Goal: Task Accomplishment & Management: Use online tool/utility

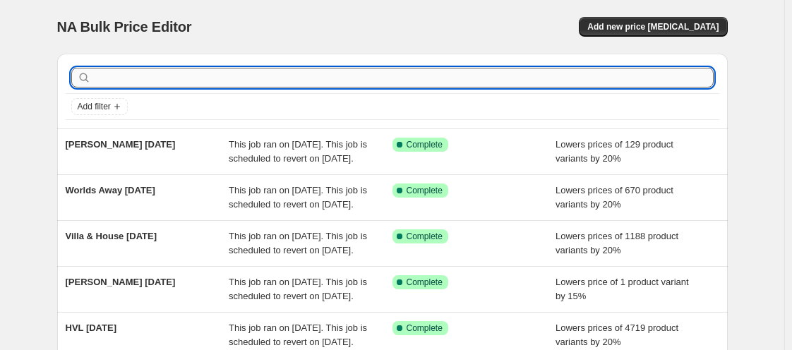
click at [129, 83] on input "text" at bounding box center [404, 78] width 620 height 20
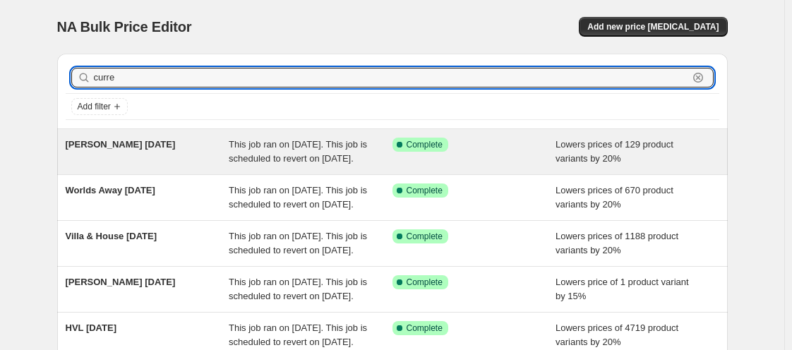
type input "[PERSON_NAME]"
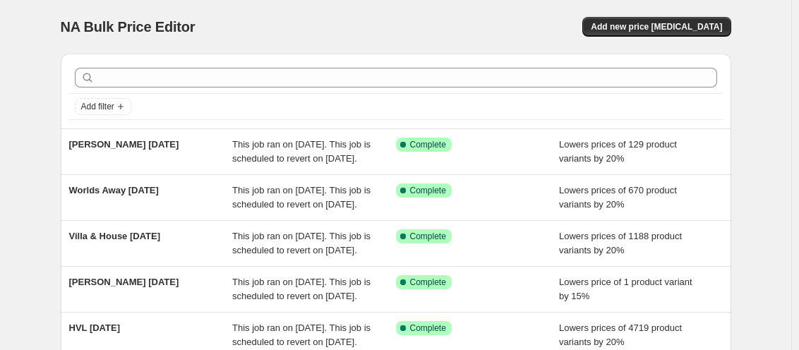
click at [798, 144] on html "Home Settings Plans Skip to content NA Bulk Price Editor. This page is ready NA…" at bounding box center [399, 175] width 799 height 350
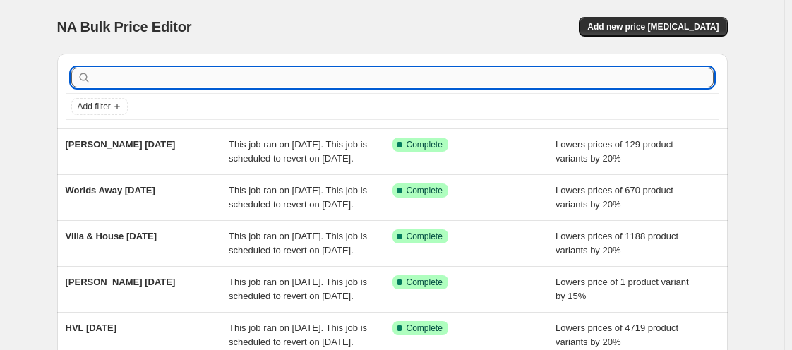
click at [258, 68] on input "text" at bounding box center [404, 78] width 620 height 20
type input "[PERSON_NAME]"
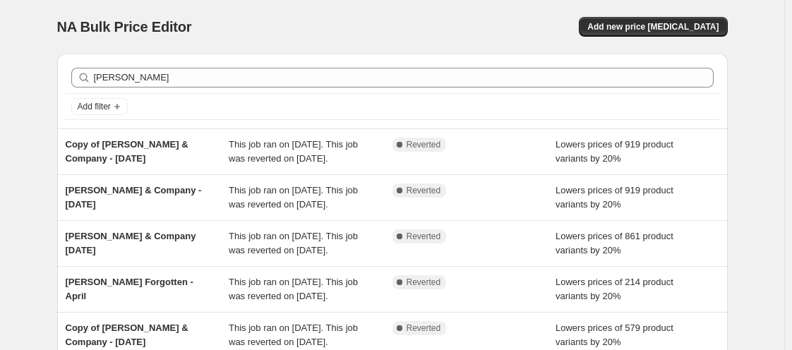
click at [164, 140] on span "Copy of [PERSON_NAME] & Company - [DATE]" at bounding box center [127, 151] width 123 height 25
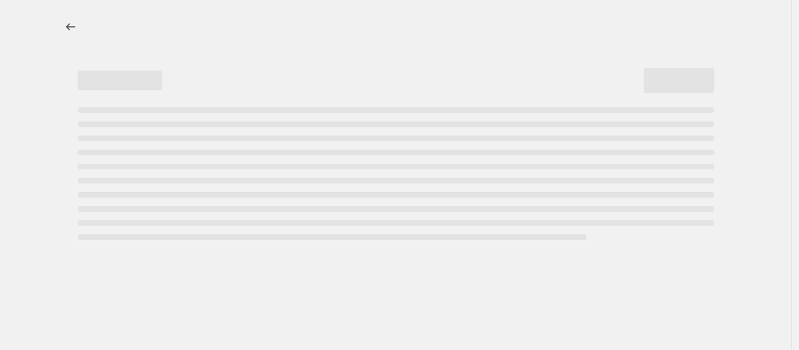
select select "percentage"
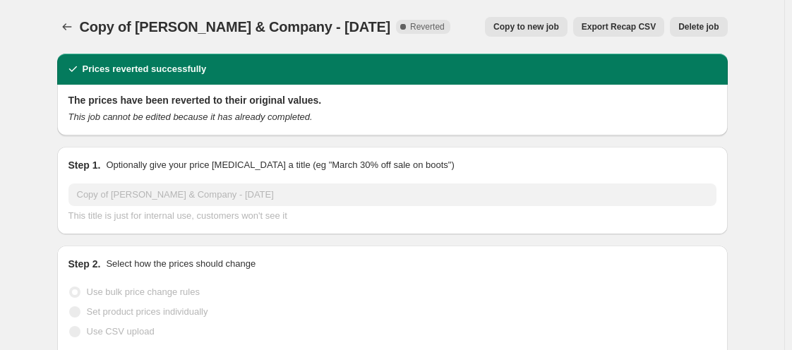
select select "vendor"
select select "tag"
click at [555, 26] on span "Copy to new job" at bounding box center [526, 26] width 66 height 11
select select "percentage"
select select "vendor"
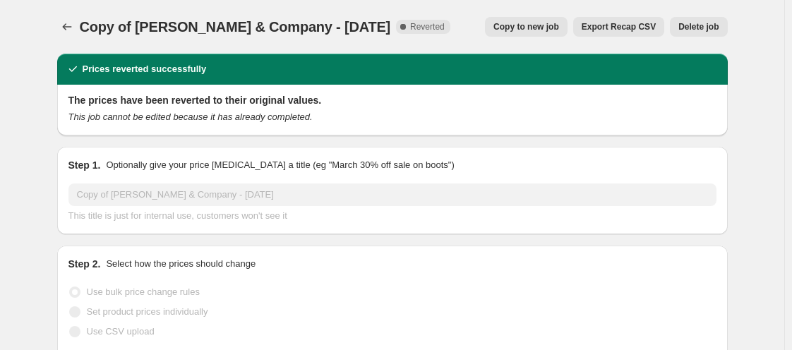
select select "tag"
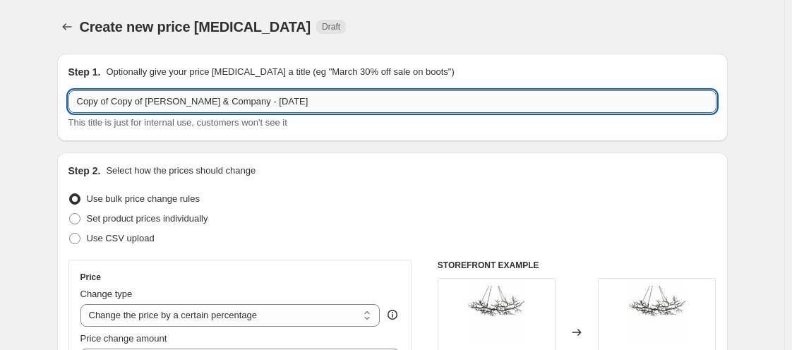
click at [154, 105] on input "Copy of Copy of Currey & Company - July 4th" at bounding box center [392, 101] width 648 height 23
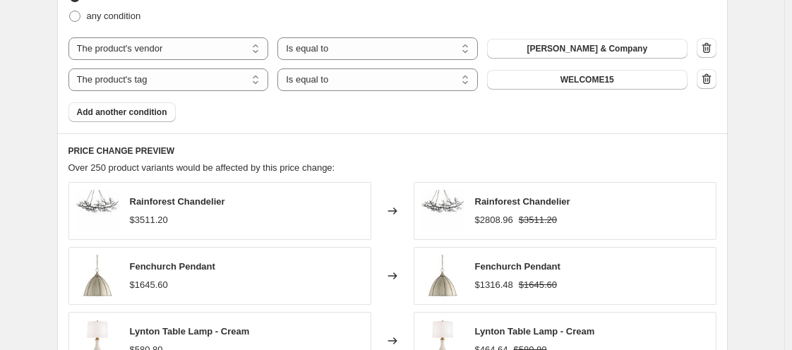
scroll to position [1226, 0]
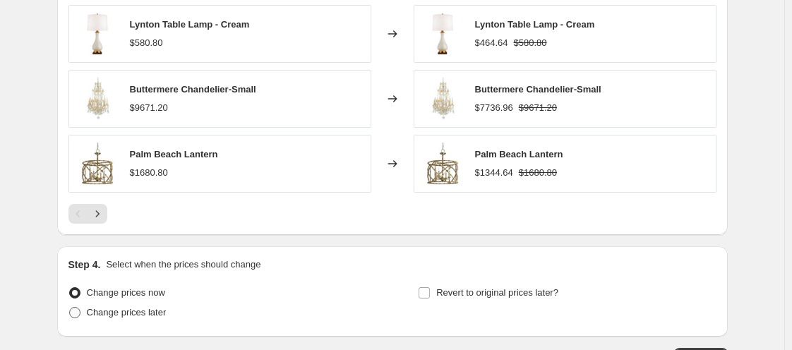
type input "Currey & Company Labor Day 2025"
click at [119, 307] on span "Change prices later" at bounding box center [127, 312] width 80 height 11
click at [70, 307] on input "Change prices later" at bounding box center [69, 307] width 1 height 1
radio input "true"
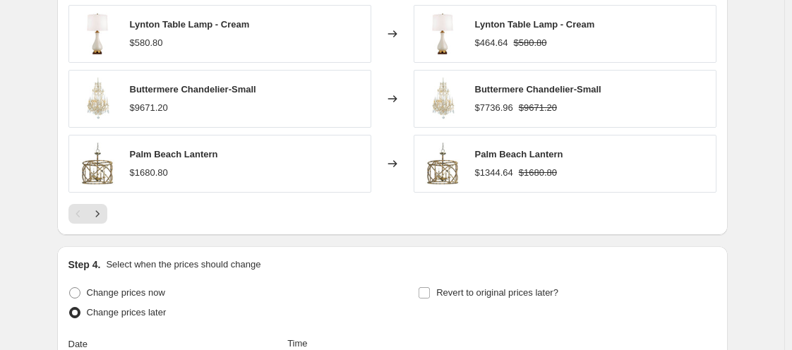
scroll to position [1533, 0]
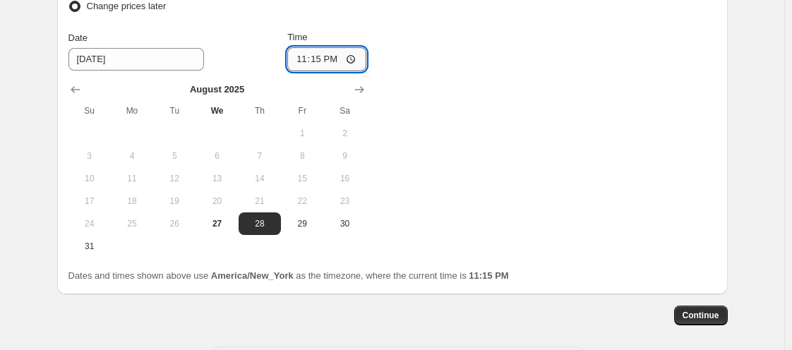
click at [300, 62] on input "23:15" at bounding box center [326, 59] width 79 height 24
type input "00:00"
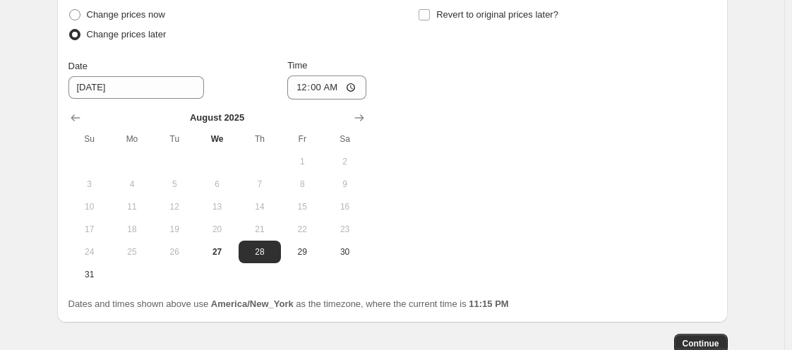
scroll to position [1476, 0]
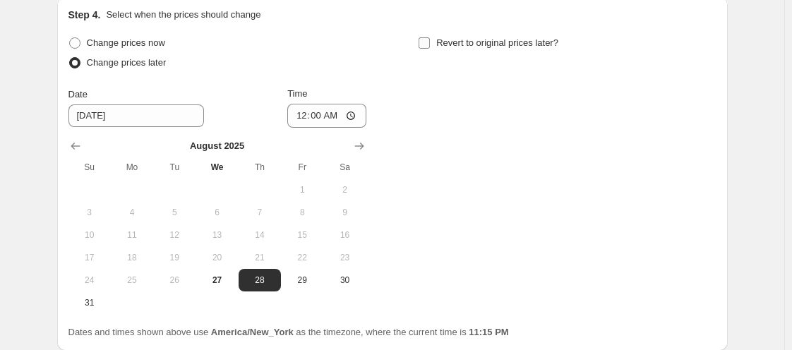
click at [426, 42] on input "Revert to original prices later?" at bounding box center [424, 42] width 11 height 11
checkbox input "true"
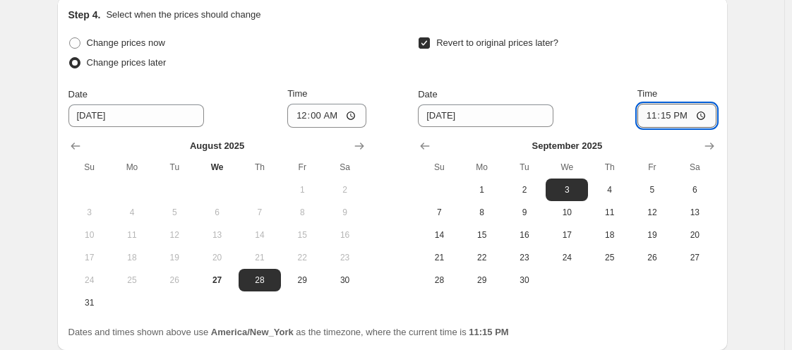
click at [654, 116] on input "23:15" at bounding box center [676, 116] width 79 height 24
type input "11:00"
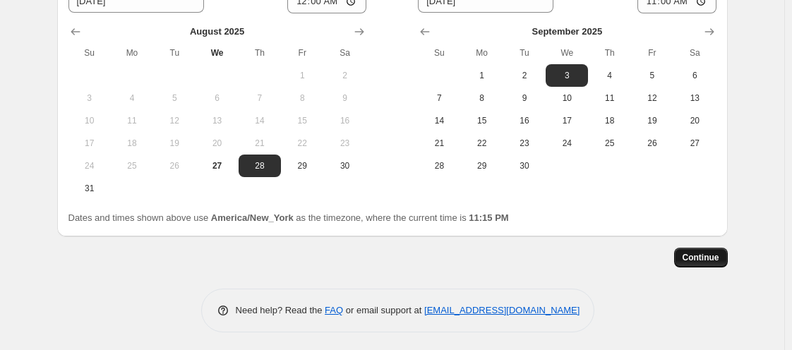
click at [708, 259] on span "Continue" at bounding box center [701, 257] width 37 height 11
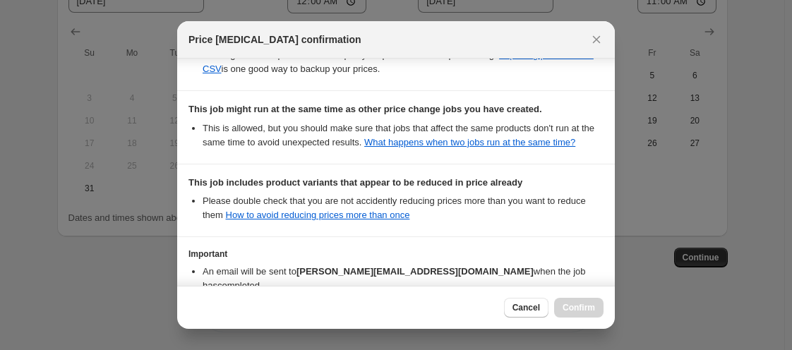
scroll to position [478, 0]
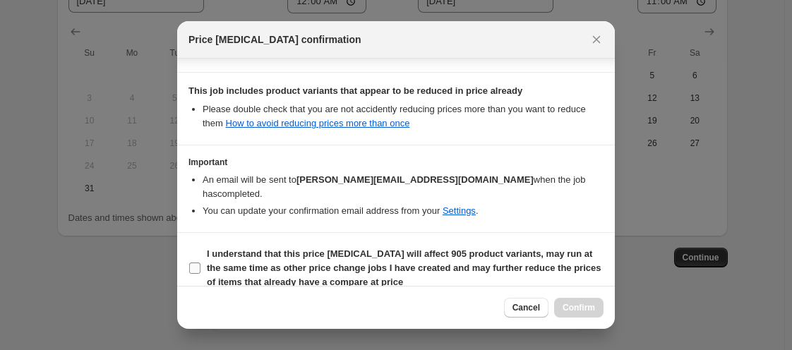
click at [193, 263] on input "I understand that this price change job will affect 905 product variants, may r…" at bounding box center [194, 268] width 11 height 11
checkbox input "true"
click at [600, 309] on button "Confirm" at bounding box center [578, 308] width 49 height 20
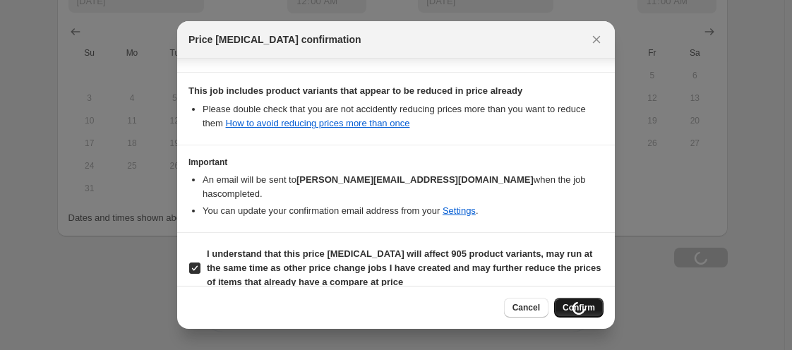
scroll to position [1591, 0]
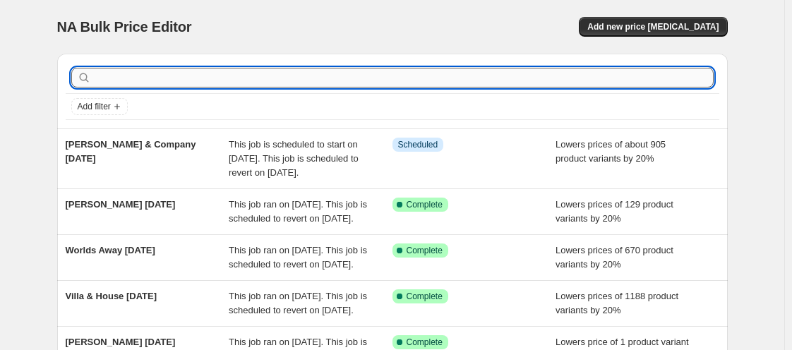
click at [138, 85] on input "text" at bounding box center [404, 78] width 620 height 20
type input "noir"
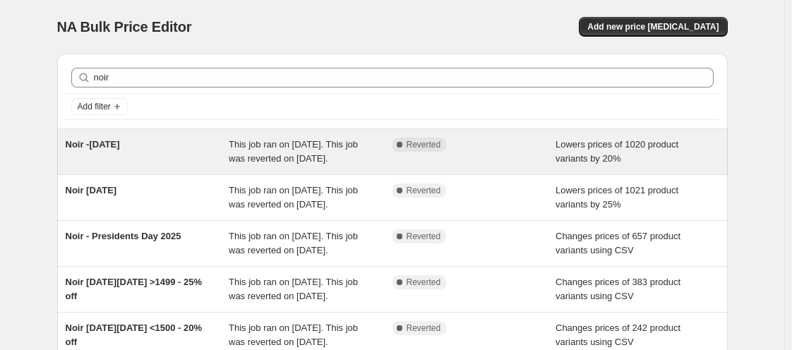
click at [139, 164] on div "Noir -4th of July" at bounding box center [148, 152] width 164 height 28
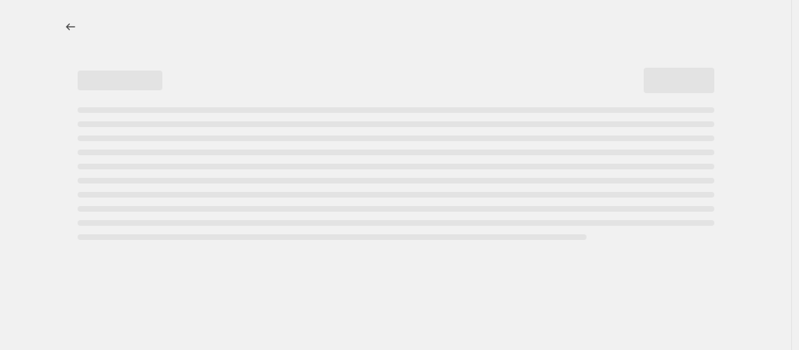
select select "percentage"
select select "vendor"
select select "tag"
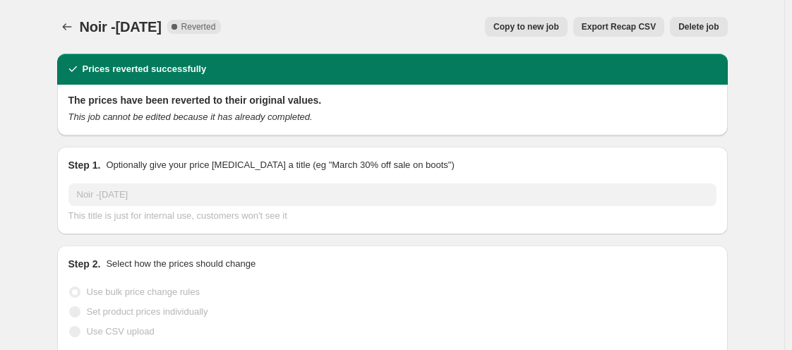
click at [549, 28] on span "Copy to new job" at bounding box center [526, 26] width 66 height 11
select select "percentage"
select select "vendor"
select select "tag"
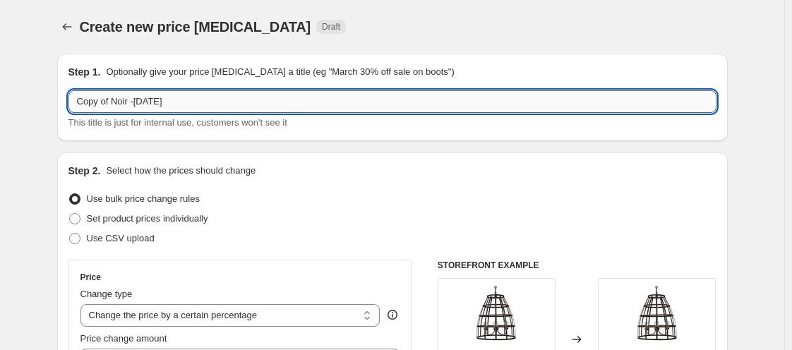
click at [181, 104] on input "Copy of Noir -4th of July" at bounding box center [392, 101] width 648 height 23
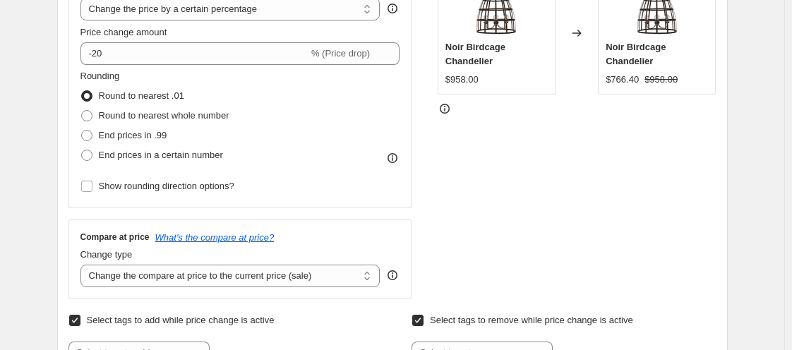
type input "Noir Labor Day 2025"
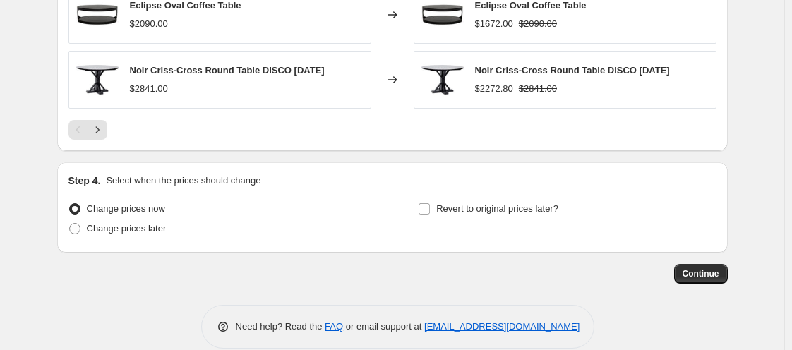
scroll to position [1327, 0]
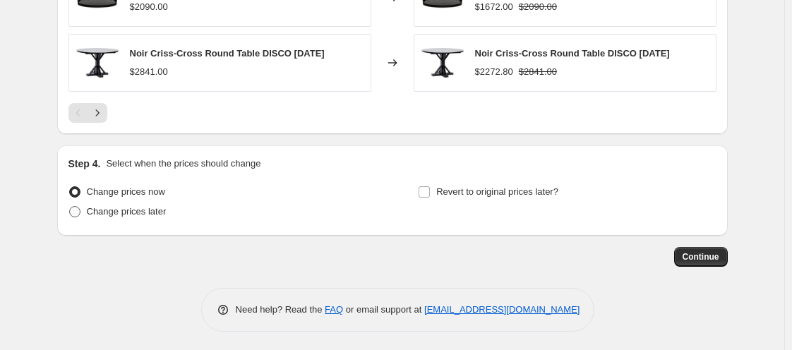
click at [114, 206] on span "Change prices later" at bounding box center [127, 211] width 80 height 11
click at [70, 206] on input "Change prices later" at bounding box center [69, 206] width 1 height 1
radio input "true"
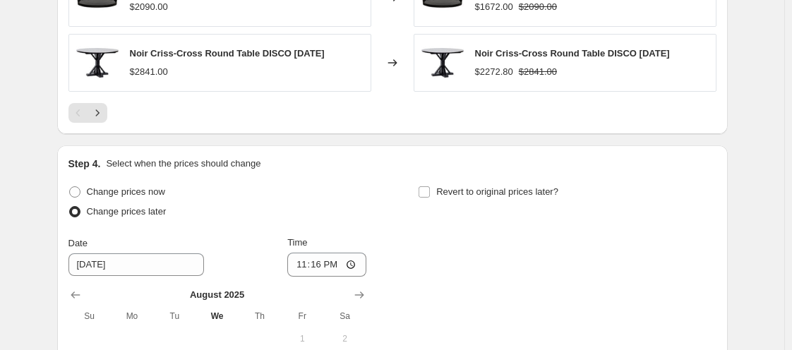
click at [289, 263] on div "Date 8/28/2025 Time 23:16" at bounding box center [217, 256] width 298 height 41
click at [296, 263] on input "23:16" at bounding box center [326, 265] width 79 height 24
type input "00:00"
click at [429, 191] on input "Revert to original prices later?" at bounding box center [424, 191] width 11 height 11
checkbox input "true"
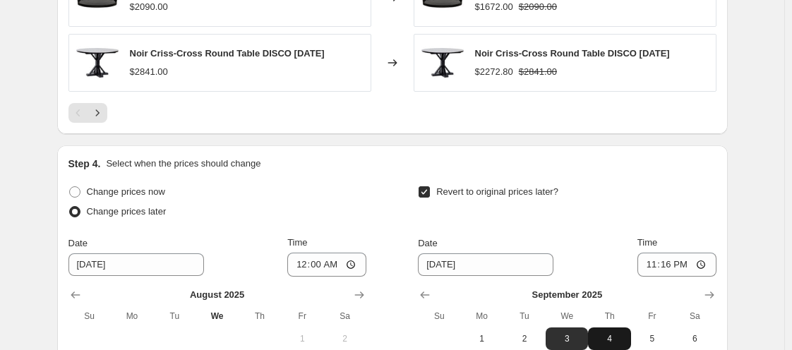
click at [604, 330] on button "4" at bounding box center [609, 339] width 42 height 23
type input "9/4/2025"
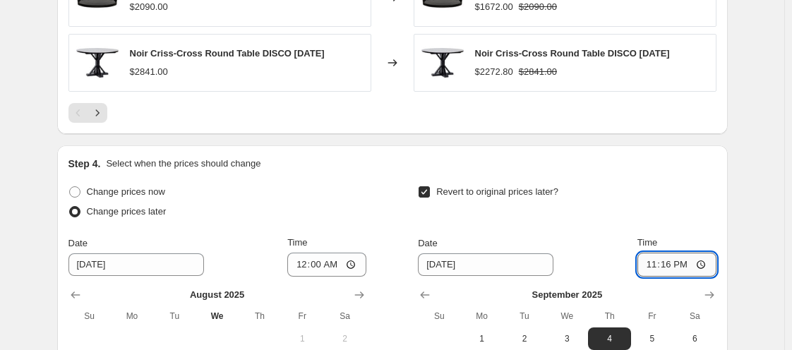
click at [644, 270] on input "23:16" at bounding box center [676, 265] width 79 height 24
type input "11:00"
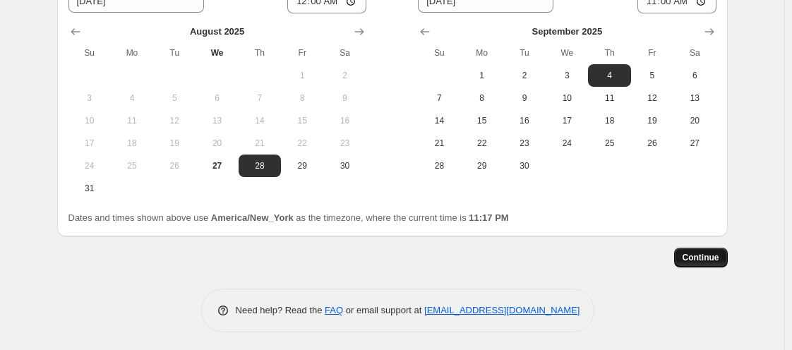
click at [719, 248] on button "Continue" at bounding box center [701, 258] width 54 height 20
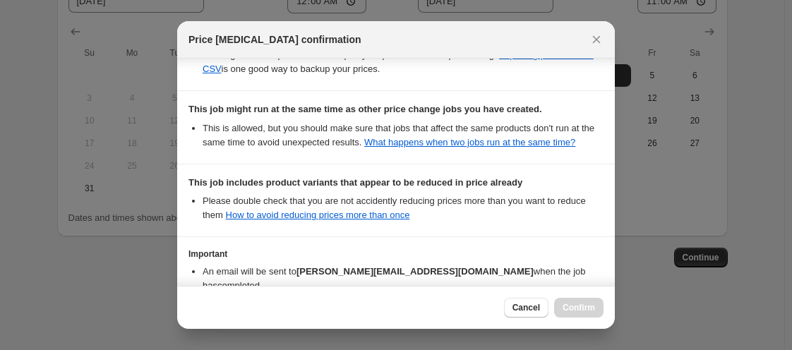
scroll to position [478, 0]
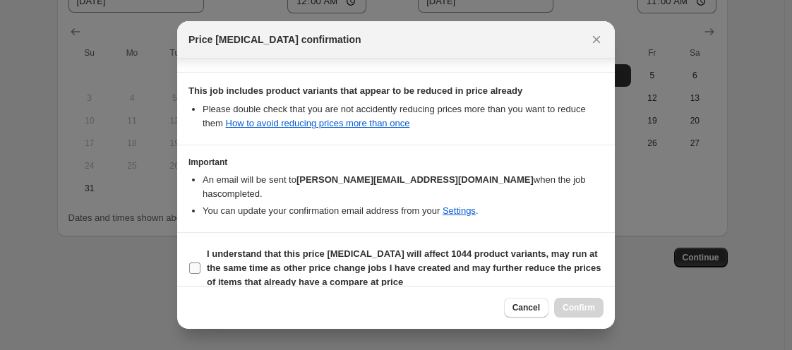
click at [192, 263] on input "I understand that this price change job will affect 1044 product variants, may …" at bounding box center [194, 268] width 11 height 11
checkbox input "true"
click at [561, 308] on button "Confirm" at bounding box center [578, 308] width 49 height 20
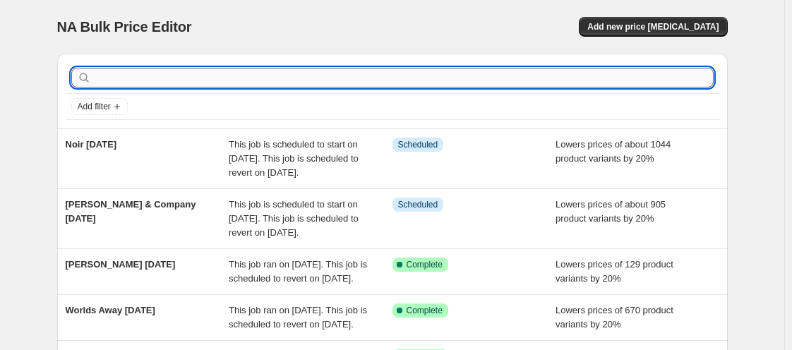
click at [469, 73] on input "text" at bounding box center [404, 78] width 620 height 20
type input "cfc"
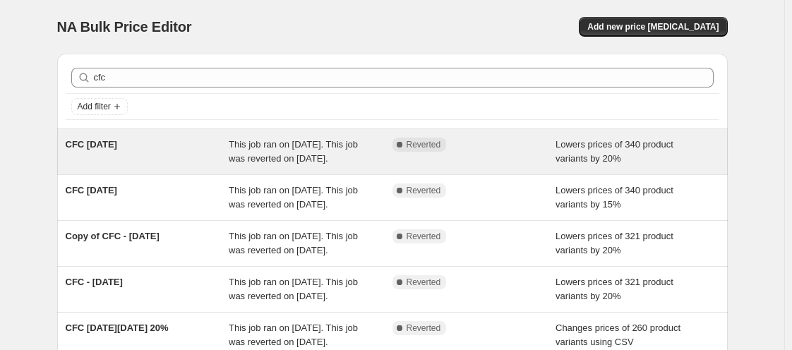
click at [117, 143] on span "CFC Memorial Day 2025" at bounding box center [92, 144] width 52 height 11
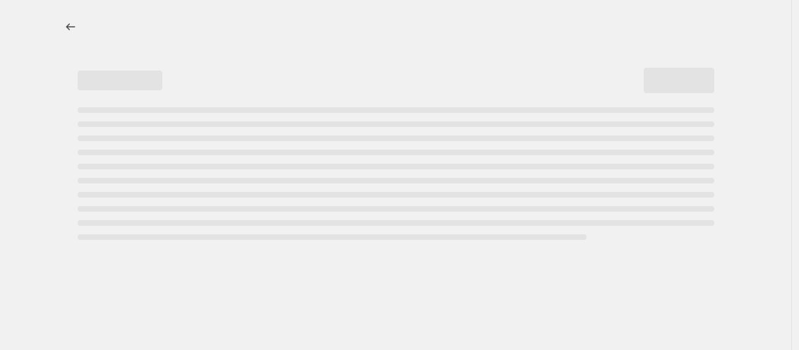
select select "percentage"
select select "vendor"
select select "tag"
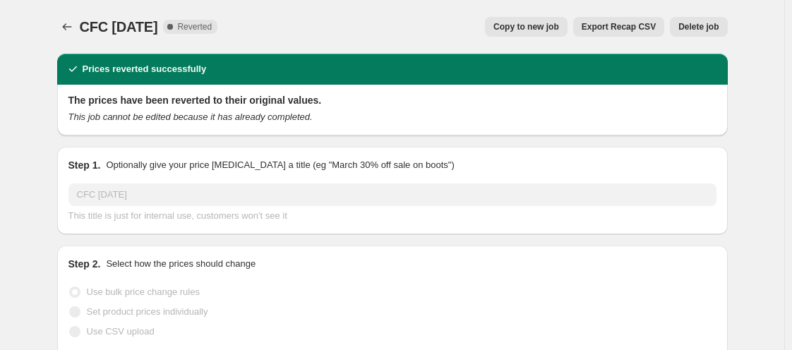
click at [529, 35] on button "Copy to new job" at bounding box center [526, 27] width 83 height 20
select select "percentage"
select select "vendor"
select select "tag"
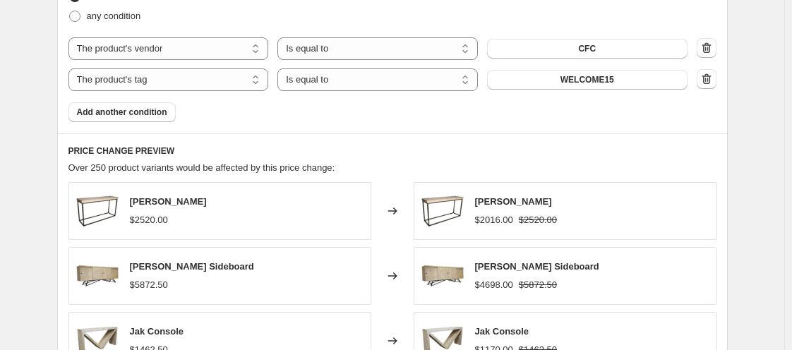
scroll to position [1226, 0]
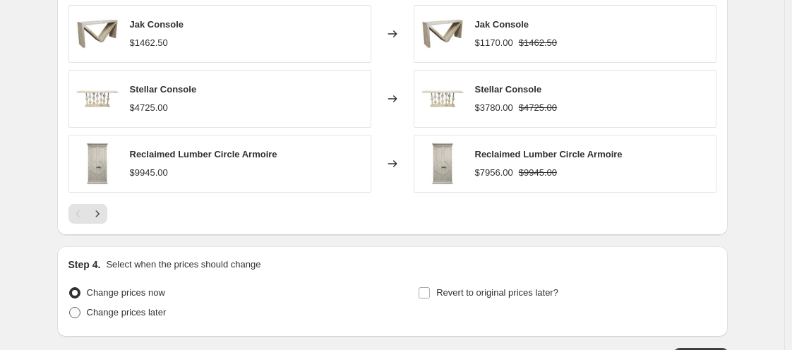
click at [137, 307] on span "Change prices later" at bounding box center [127, 312] width 80 height 11
click at [70, 307] on input "Change prices later" at bounding box center [69, 307] width 1 height 1
radio input "true"
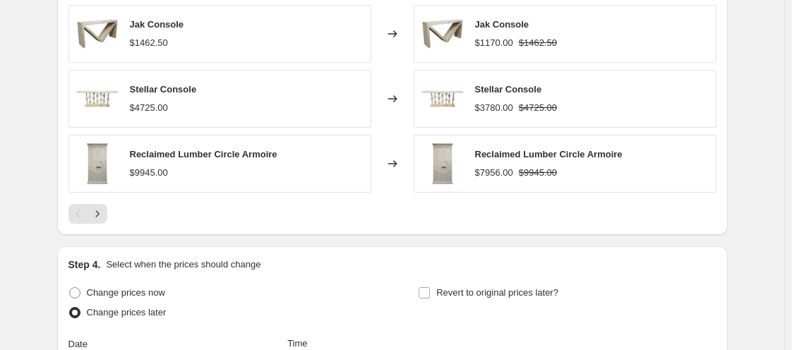
scroll to position [1533, 0]
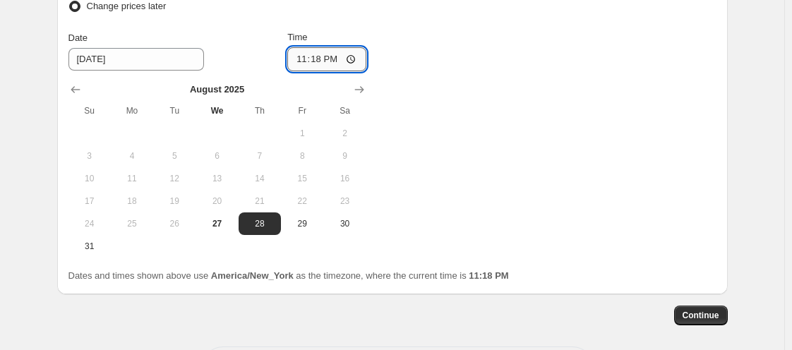
click at [304, 56] on input "23:18" at bounding box center [326, 59] width 79 height 24
type input "00:00"
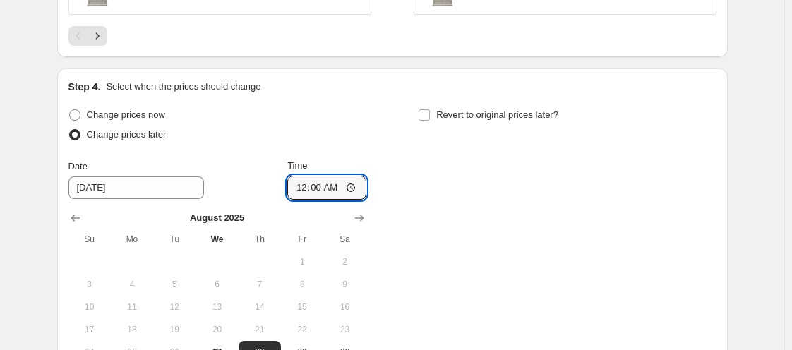
scroll to position [1391, 0]
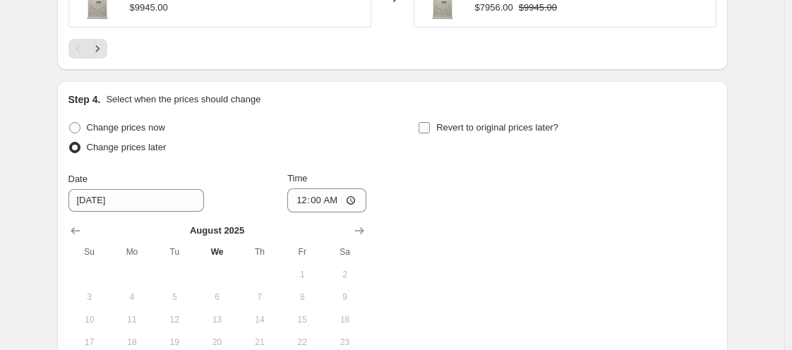
click at [427, 124] on input "Revert to original prices later?" at bounding box center [424, 127] width 11 height 11
checkbox input "true"
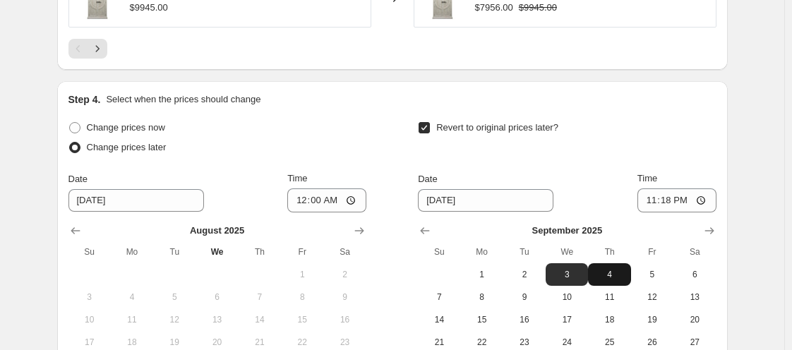
click at [607, 270] on span "4" at bounding box center [609, 274] width 31 height 11
type input "9/4/2025"
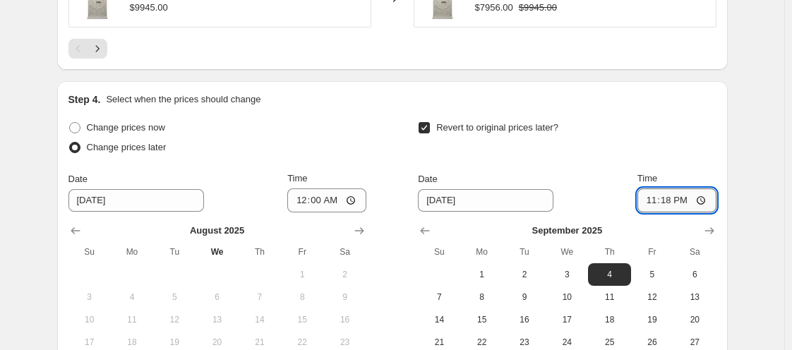
click at [650, 196] on input "23:18" at bounding box center [676, 200] width 79 height 24
type input "11:00"
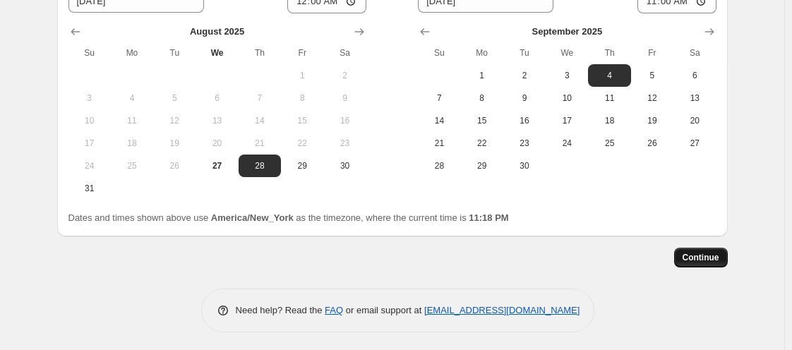
click at [702, 256] on span "Continue" at bounding box center [701, 257] width 37 height 11
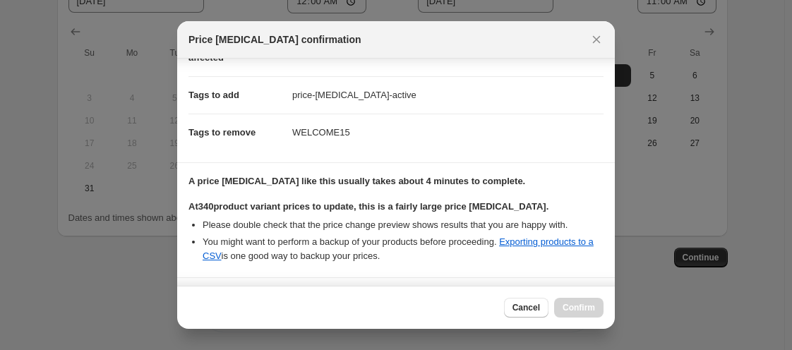
scroll to position [391, 0]
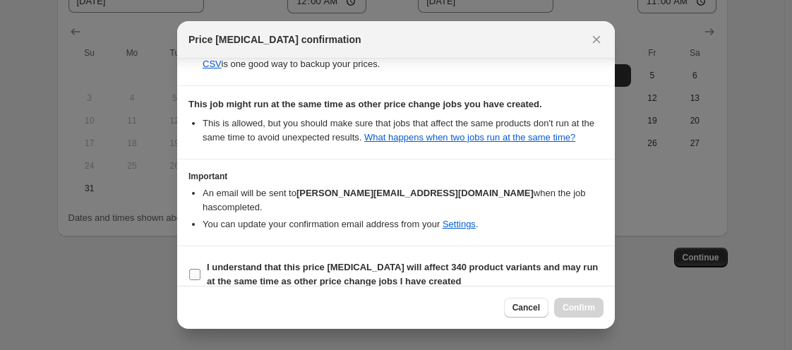
click at [196, 269] on input "I understand that this price change job will affect 340 product variants and ma…" at bounding box center [194, 274] width 11 height 11
checkbox input "true"
click at [580, 304] on span "Confirm" at bounding box center [579, 307] width 32 height 11
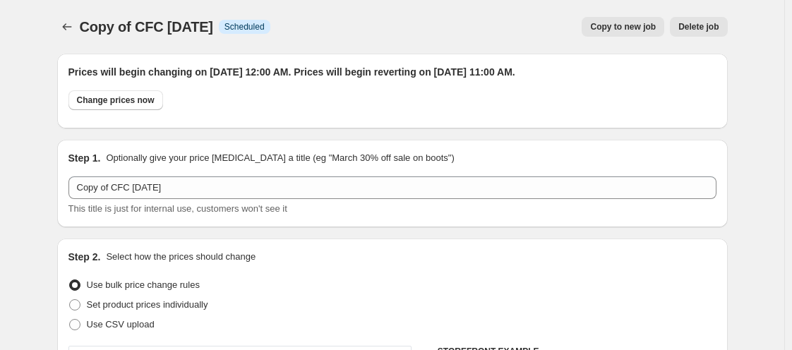
scroll to position [1591, 0]
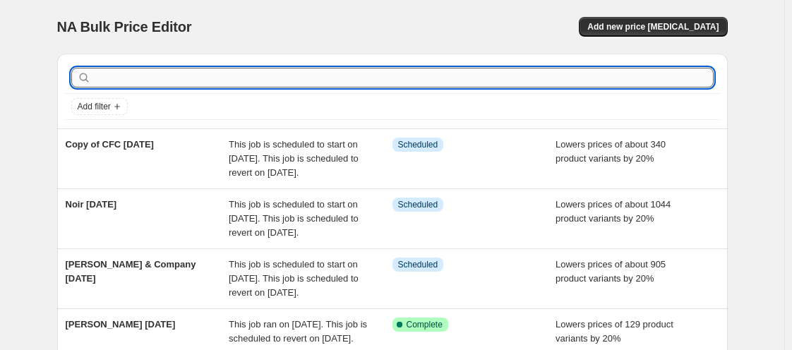
click at [119, 76] on input "text" at bounding box center [404, 78] width 620 height 20
type input "hinkley lighting"
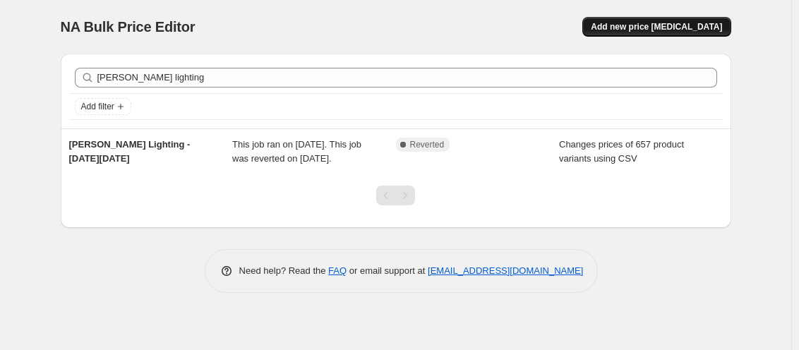
click at [637, 26] on span "Add new price [MEDICAL_DATA]" at bounding box center [656, 26] width 131 height 11
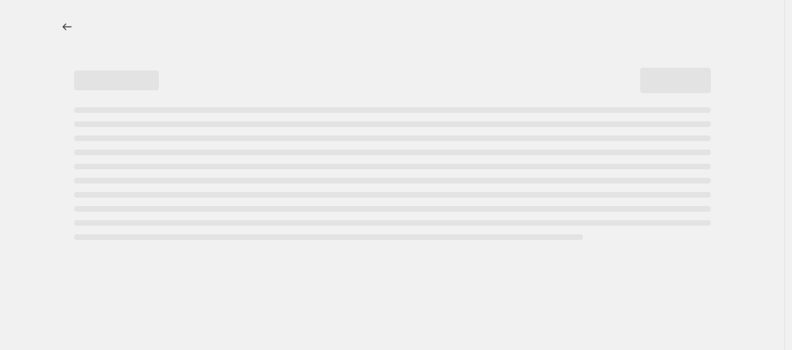
select select "percentage"
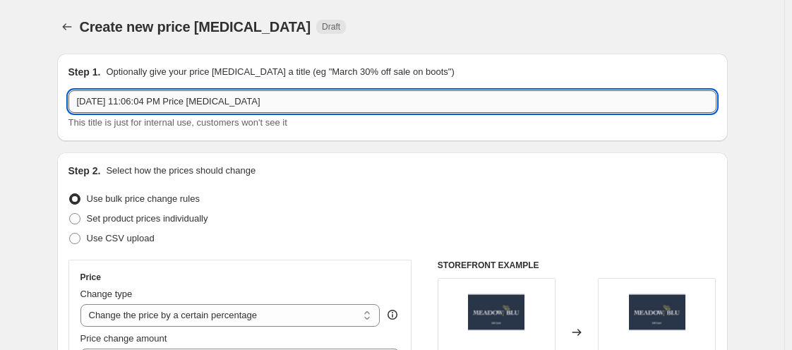
click at [126, 107] on input "Aug 27, 2025, 11:06:04 PM Price change job" at bounding box center [392, 101] width 648 height 23
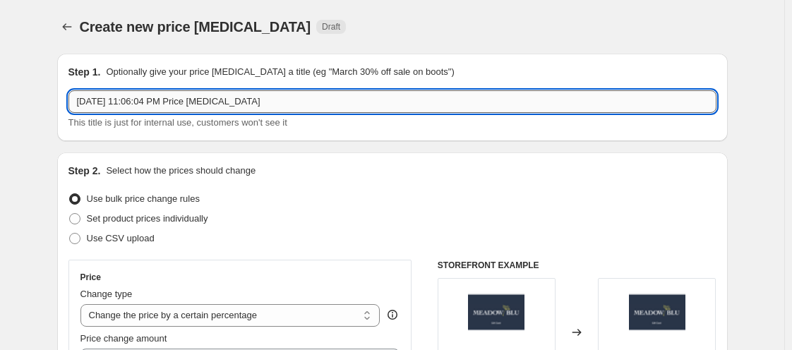
click at [126, 107] on input "Aug 27, 2025, 11:06:04 PM Price change job" at bounding box center [392, 101] width 648 height 23
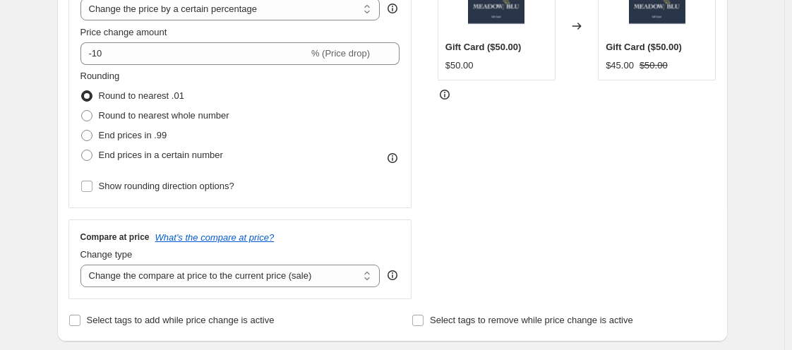
type input "Hinkley Lighting Labor Day 2025"
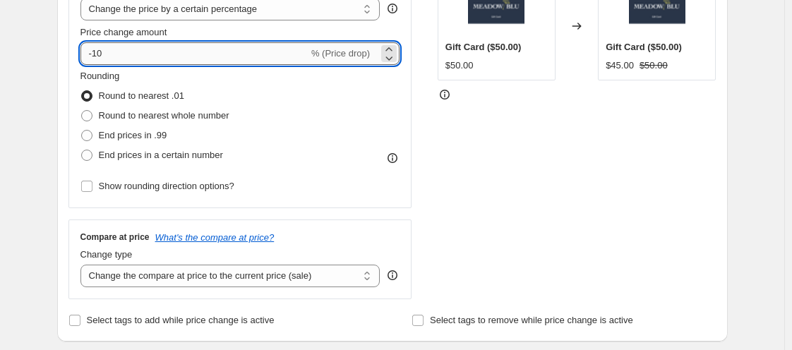
click at [112, 60] on input "-10" at bounding box center [194, 53] width 228 height 23
type input "-15"
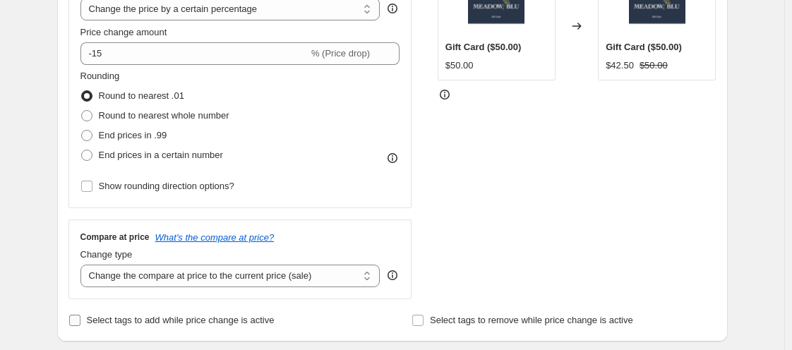
click at [86, 316] on label "Select tags to add while price change is active" at bounding box center [171, 321] width 206 height 20
click at [80, 316] on input "Select tags to add while price change is active" at bounding box center [74, 320] width 11 height 11
checkbox input "true"
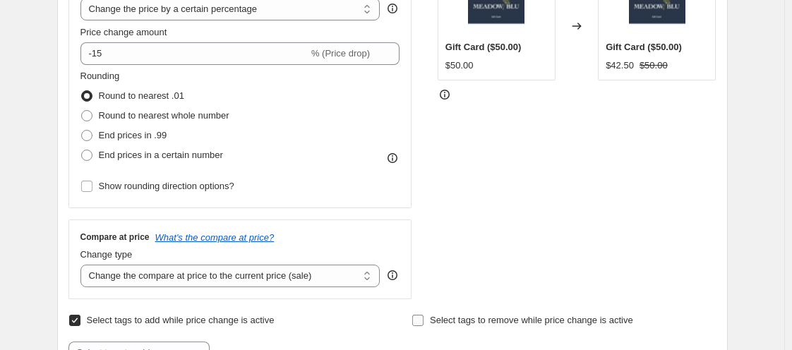
click at [424, 321] on input "Select tags to remove while price change is active" at bounding box center [417, 320] width 11 height 11
checkbox input "true"
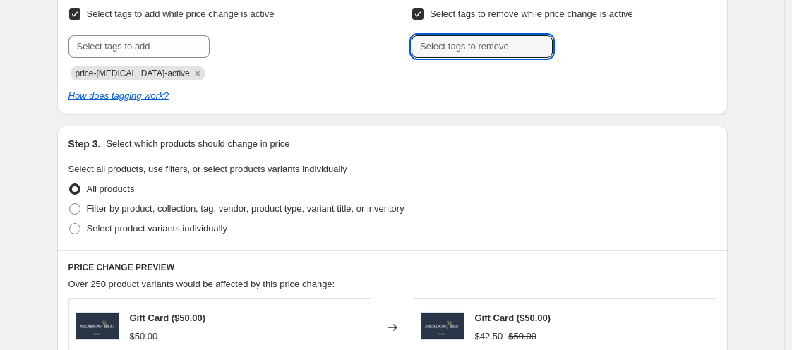
click at [492, 57] on input "text" at bounding box center [482, 46] width 141 height 23
type input "WELCOME15"
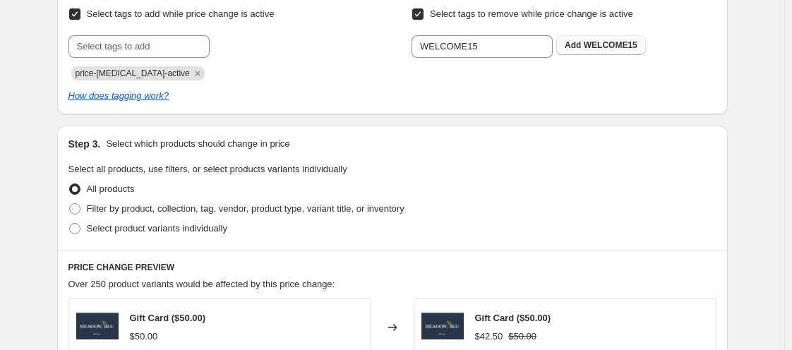
click at [609, 42] on span "WELCOME15" at bounding box center [611, 45] width 54 height 10
click at [81, 206] on span at bounding box center [74, 209] width 13 height 13
click at [70, 204] on input "Filter by product, collection, tag, vendor, product type, variant title, or inv…" at bounding box center [69, 203] width 1 height 1
radio input "true"
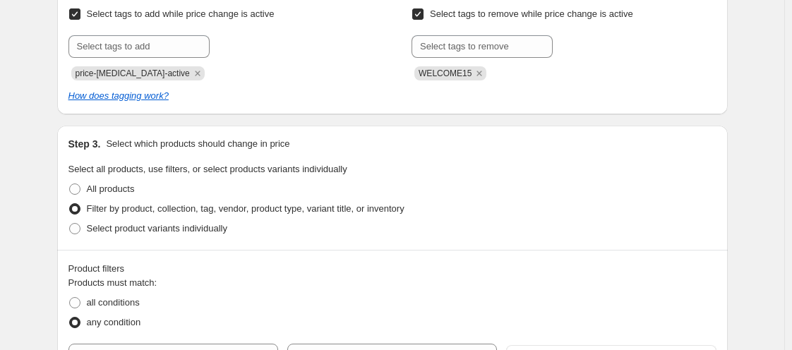
scroll to position [919, 0]
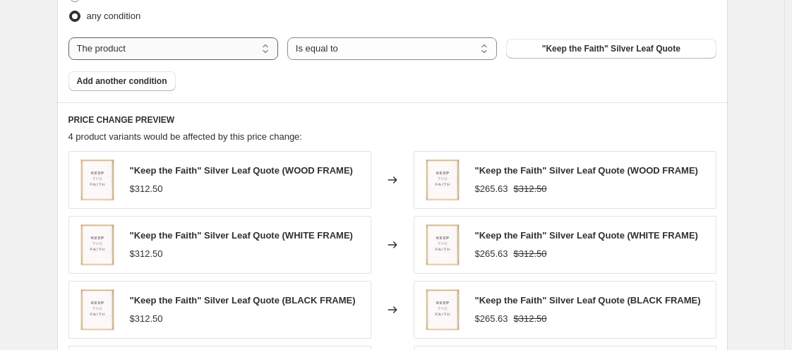
click at [201, 52] on select "The product The product's collection The product's tag The product's vendor The…" at bounding box center [173, 48] width 210 height 23
select select "vendor"
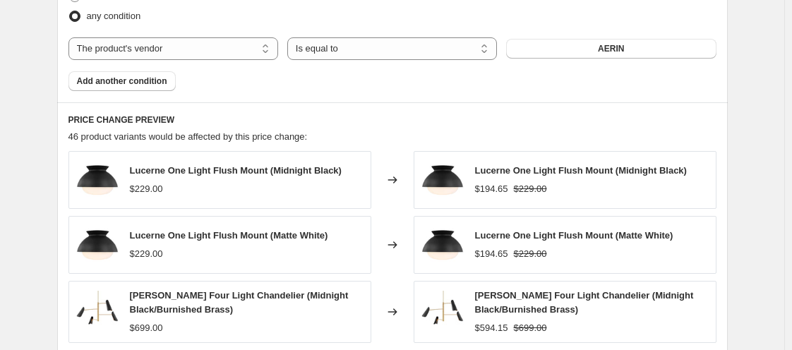
click at [559, 55] on button "AERIN" at bounding box center [611, 49] width 210 height 20
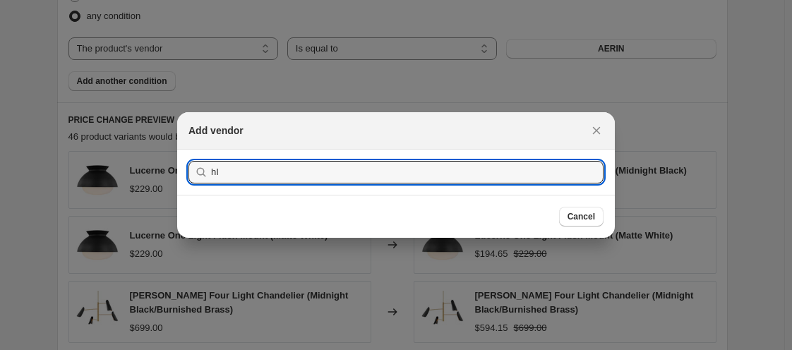
type input "h"
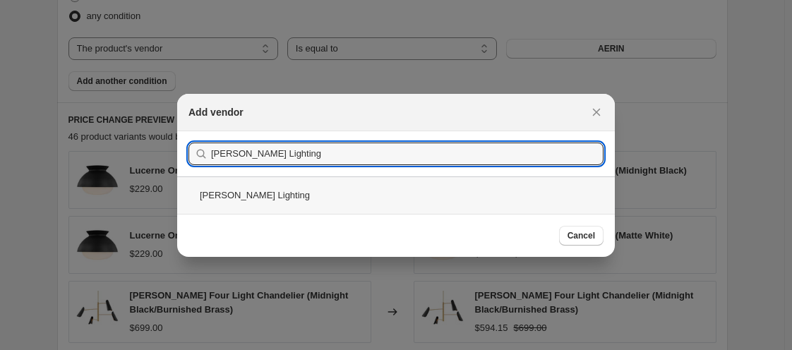
type input "Hinkley Lighting"
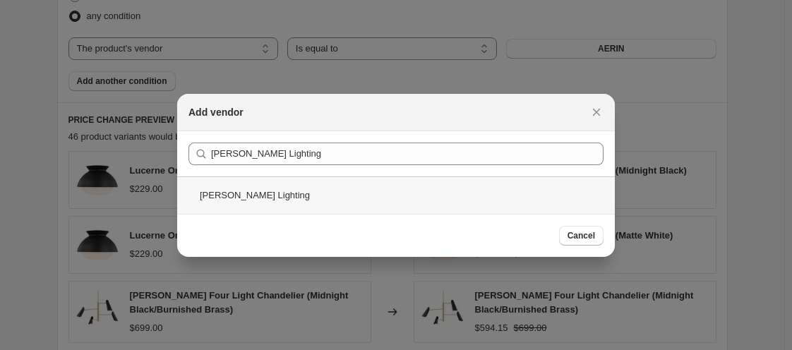
click at [266, 188] on div "Hinkley Lighting" at bounding box center [396, 194] width 438 height 37
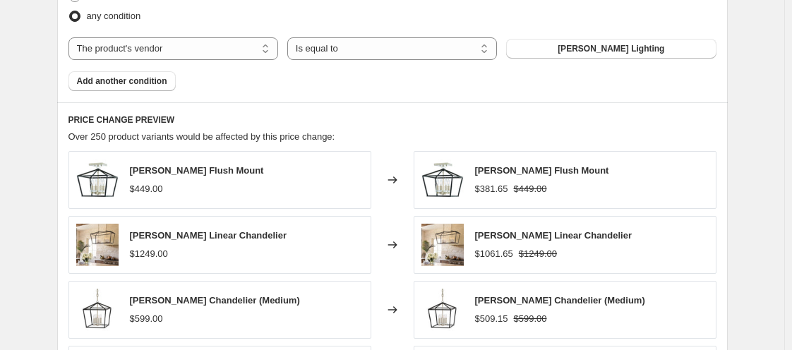
scroll to position [1226, 0]
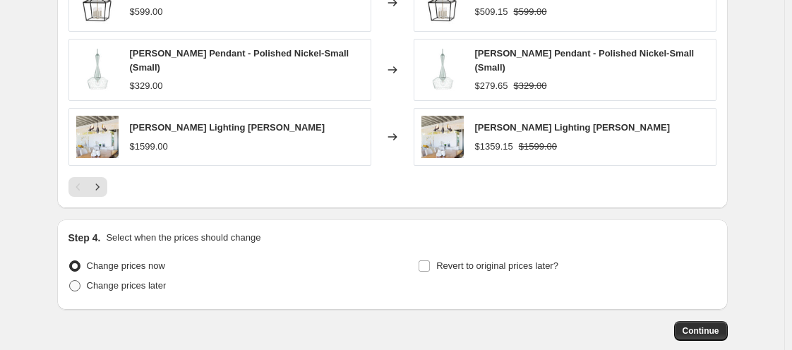
click at [118, 284] on span "Change prices later" at bounding box center [127, 285] width 80 height 11
click at [70, 281] on input "Change prices later" at bounding box center [69, 280] width 1 height 1
radio input "true"
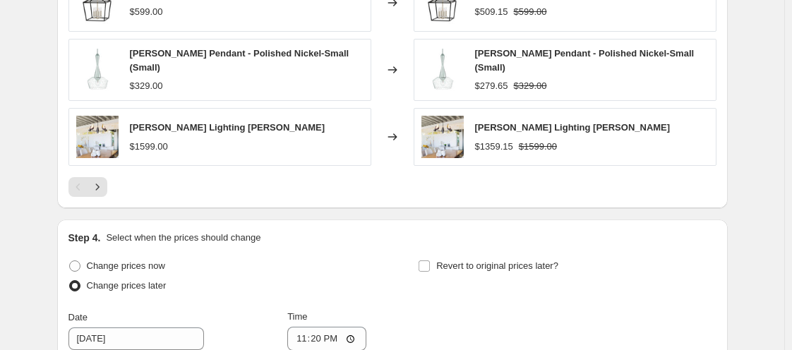
scroll to position [1533, 0]
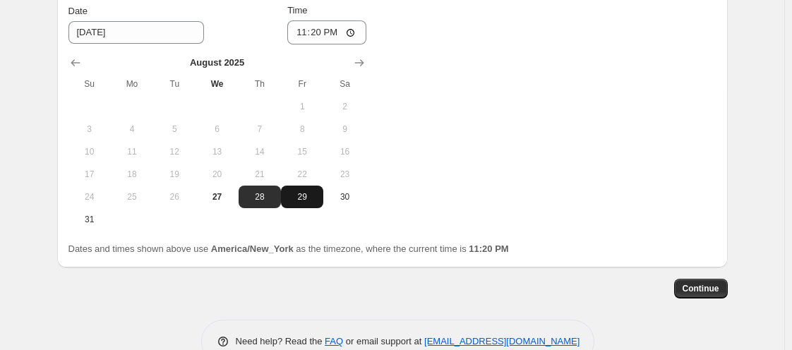
click at [298, 191] on span "29" at bounding box center [302, 196] width 31 height 11
type input "8/29/2025"
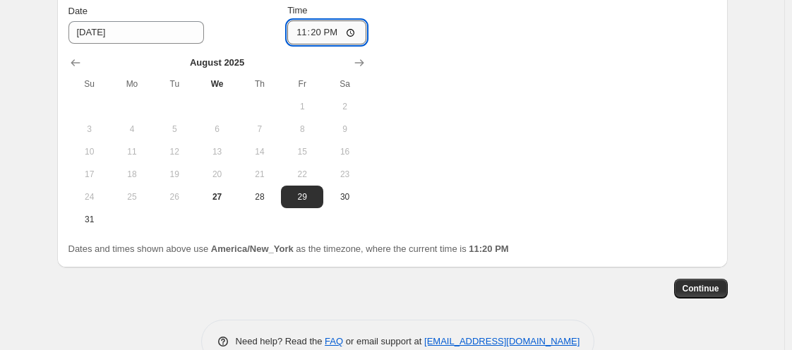
click at [305, 23] on input "23:20" at bounding box center [326, 32] width 79 height 24
type input "00:00"
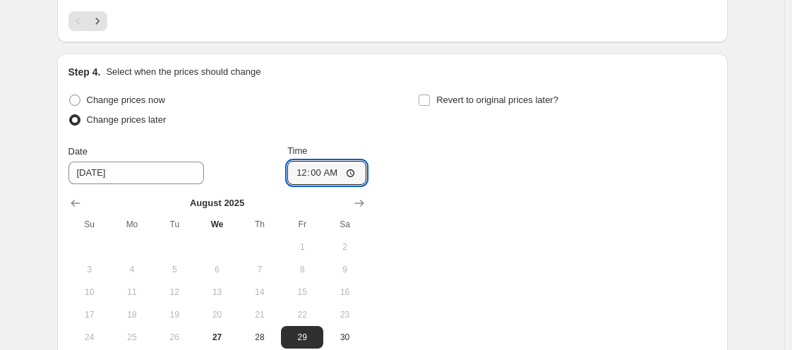
scroll to position [1391, 0]
click at [429, 97] on input "Revert to original prices later?" at bounding box center [424, 100] width 11 height 11
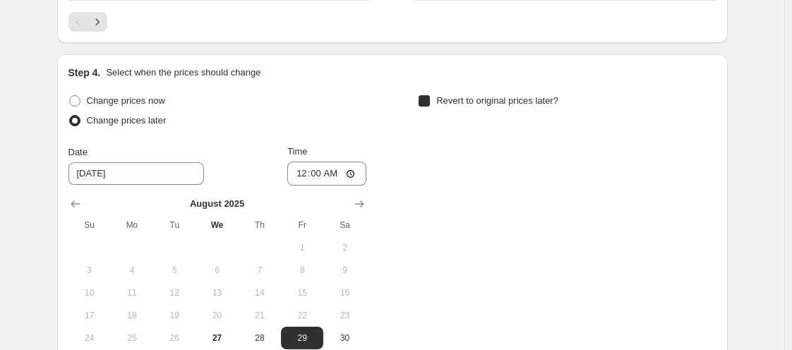
checkbox input "true"
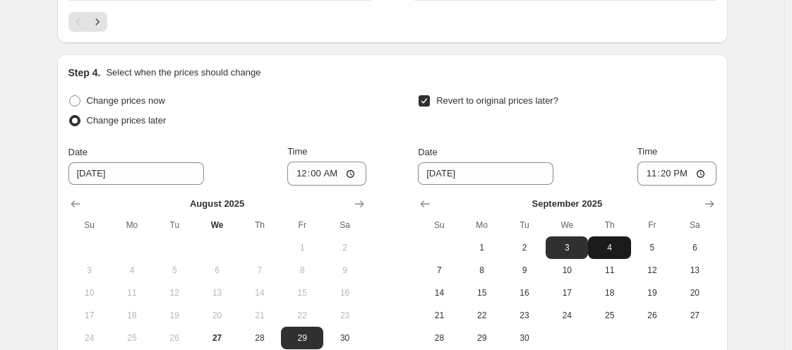
click at [609, 242] on span "4" at bounding box center [609, 247] width 31 height 11
type input "9/4/2025"
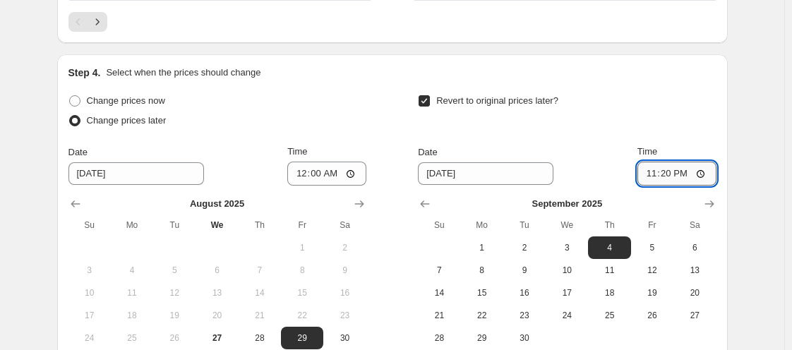
click at [649, 172] on input "23:20" at bounding box center [676, 174] width 79 height 24
type input "11:00"
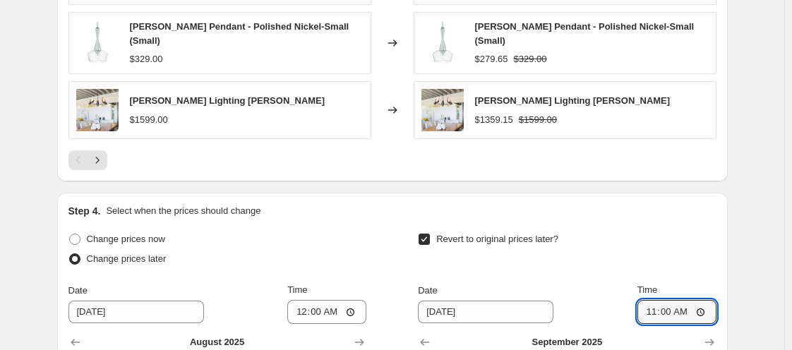
scroll to position [1560, 0]
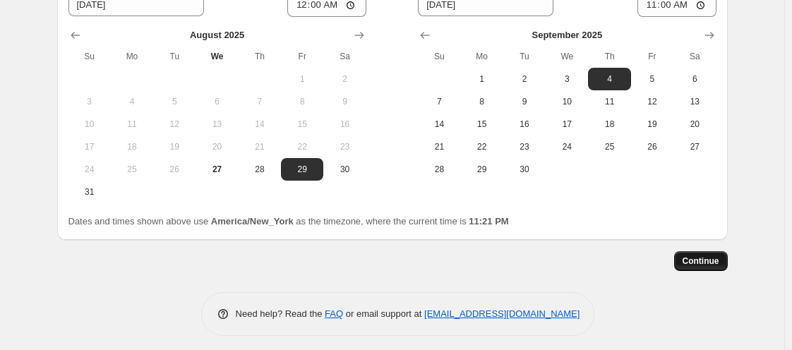
click at [693, 256] on span "Continue" at bounding box center [701, 261] width 37 height 11
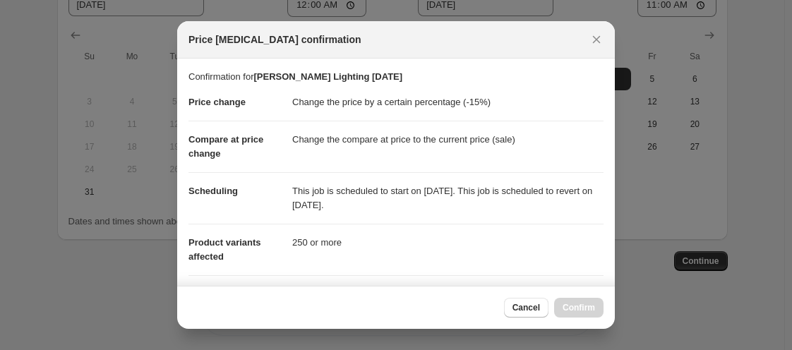
scroll to position [187, 0]
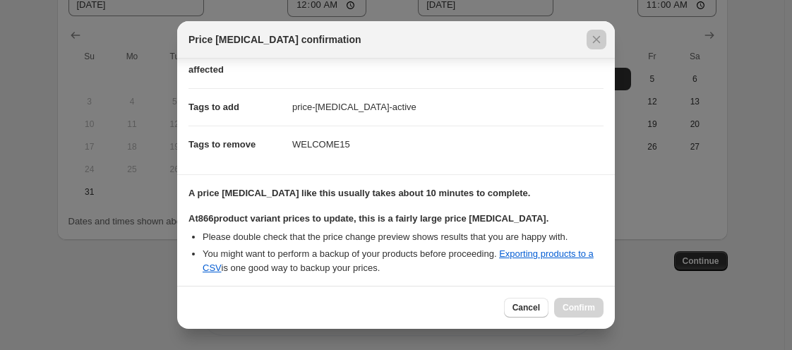
click at [615, 270] on div at bounding box center [396, 175] width 792 height 350
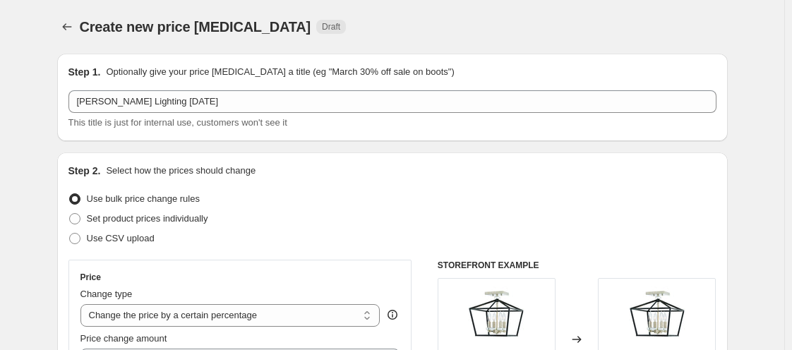
scroll to position [1560, 0]
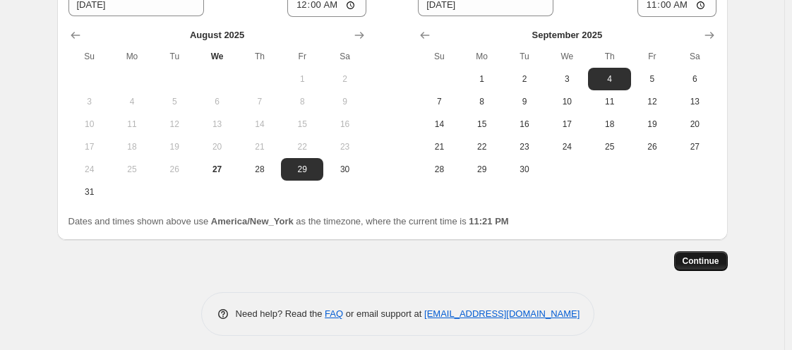
click at [688, 261] on button "Continue" at bounding box center [701, 261] width 54 height 20
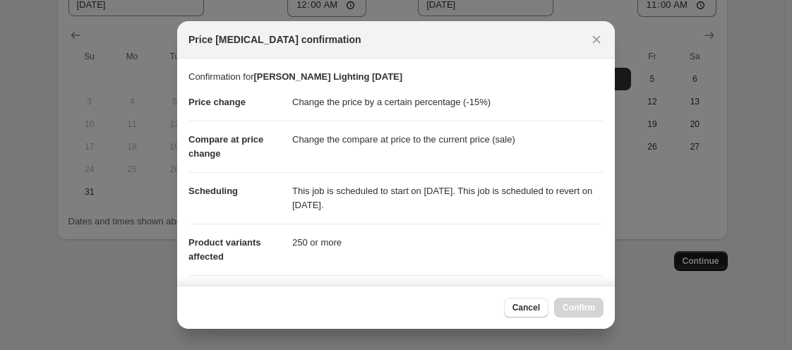
scroll to position [0, 0]
click at [616, 270] on div at bounding box center [396, 175] width 792 height 350
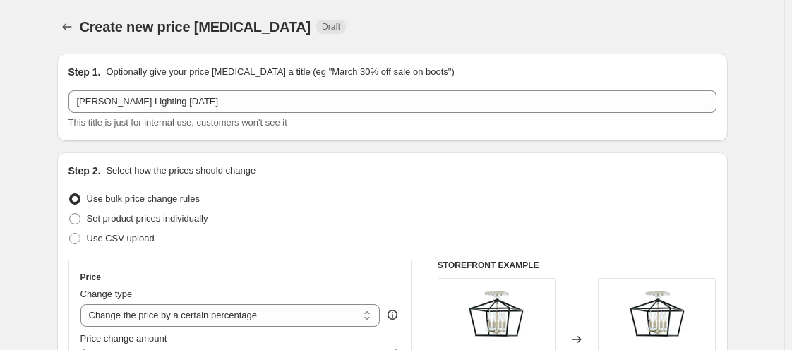
scroll to position [1560, 0]
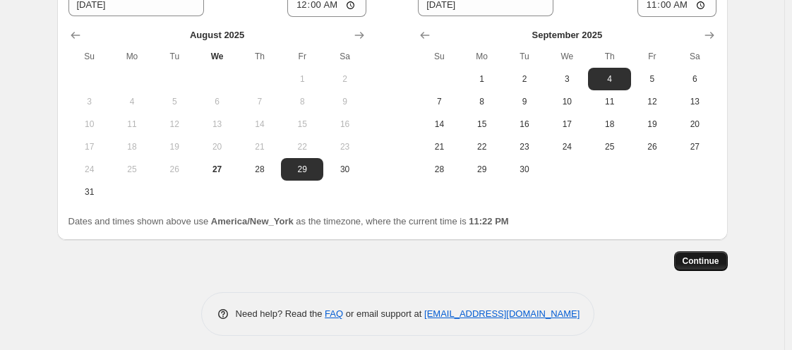
click at [699, 256] on span "Continue" at bounding box center [701, 261] width 37 height 11
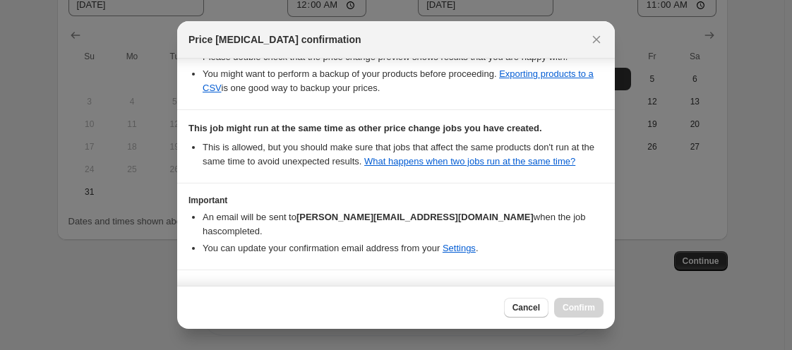
scroll to position [391, 0]
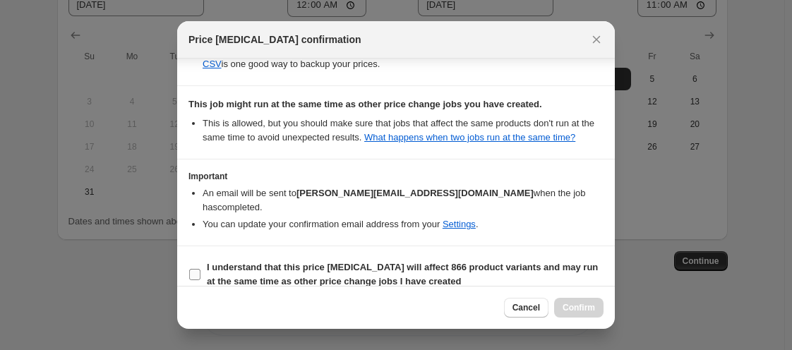
click at [195, 269] on input "I understand that this price change job will affect 866 product variants and ma…" at bounding box center [194, 274] width 11 height 11
checkbox input "true"
click at [563, 303] on button "Confirm" at bounding box center [578, 308] width 49 height 20
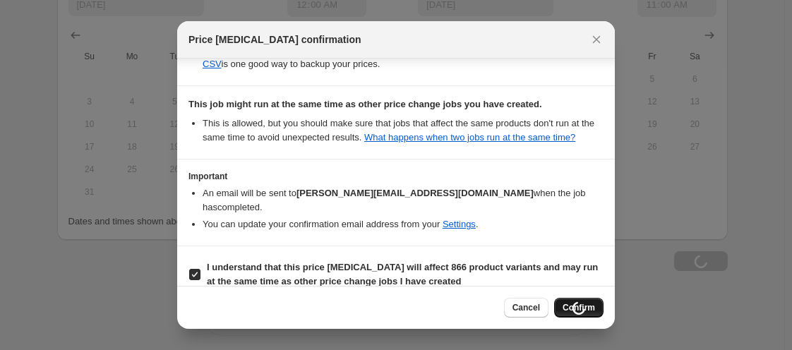
scroll to position [1560, 0]
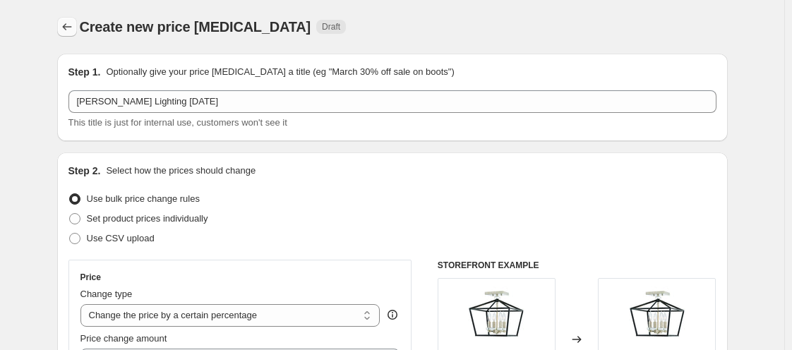
click at [68, 20] on icon "Price change jobs" at bounding box center [67, 27] width 14 height 14
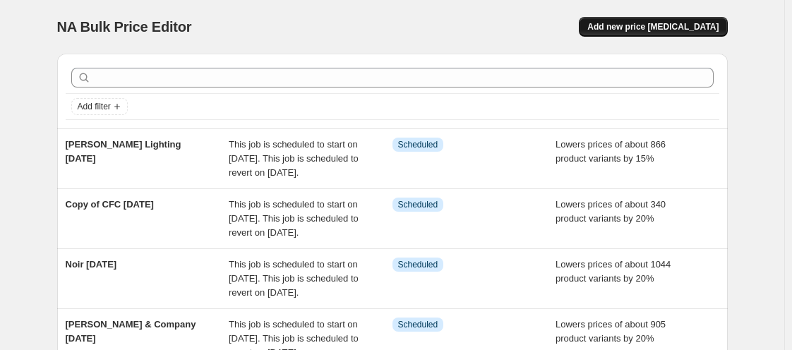
click at [649, 31] on span "Add new price [MEDICAL_DATA]" at bounding box center [652, 26] width 131 height 11
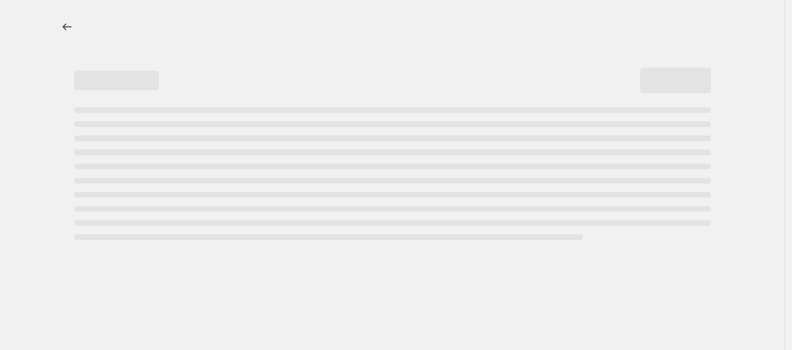
select select "percentage"
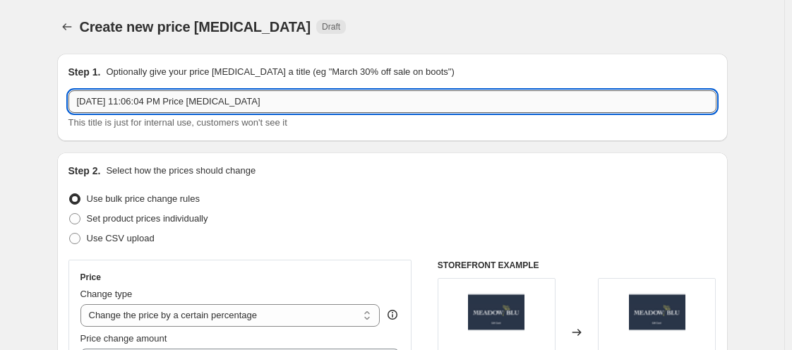
click at [289, 97] on input "Aug 27, 2025, 11:06:04 PM Price change job" at bounding box center [392, 101] width 648 height 23
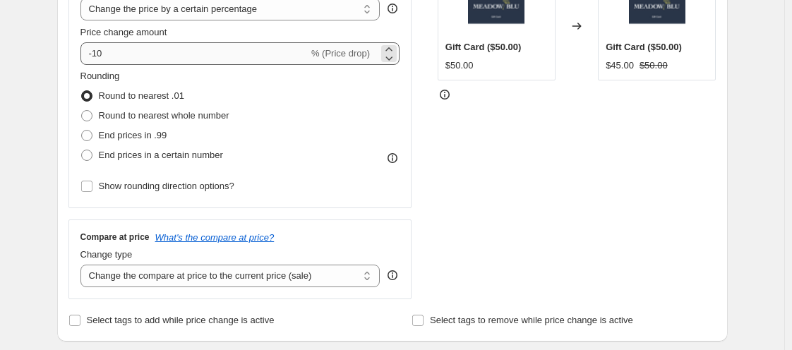
type input "Regina Andrew Labor Day Promo"
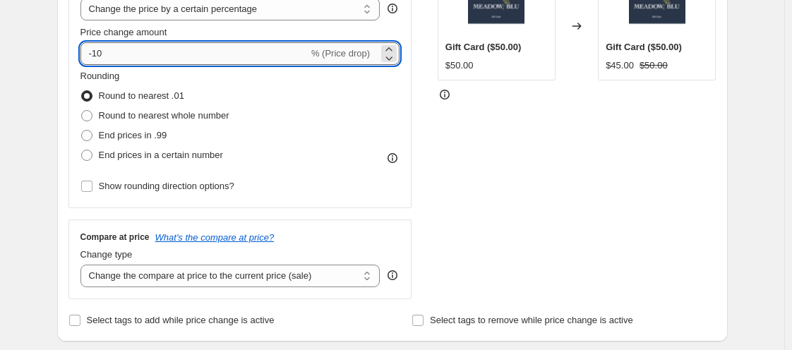
click at [159, 54] on input "-10" at bounding box center [194, 53] width 228 height 23
type input "-1"
type input "-20"
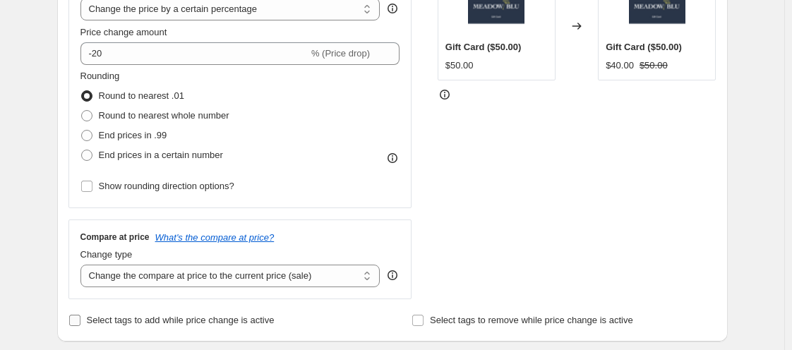
click at [76, 319] on input "Select tags to add while price change is active" at bounding box center [74, 320] width 11 height 11
checkbox input "true"
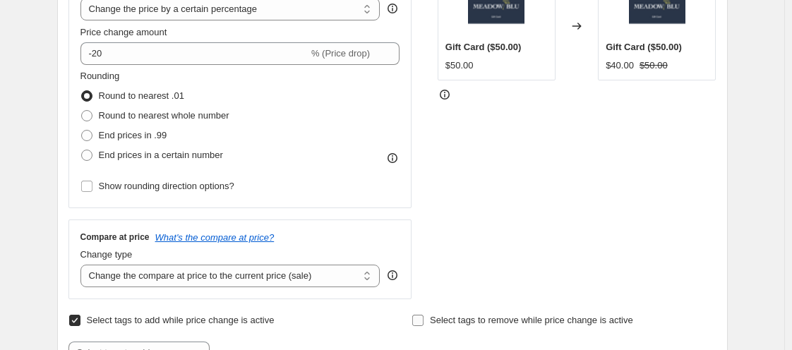
click at [421, 318] on input "Select tags to remove while price change is active" at bounding box center [417, 320] width 11 height 11
checkbox input "true"
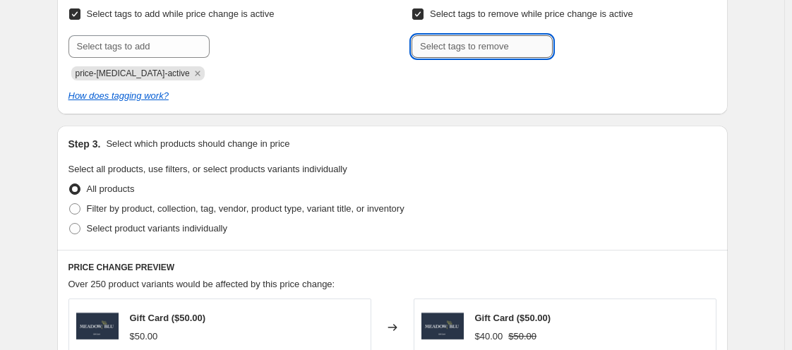
click at [453, 44] on input "text" at bounding box center [482, 46] width 141 height 23
type input "WELCOME15"
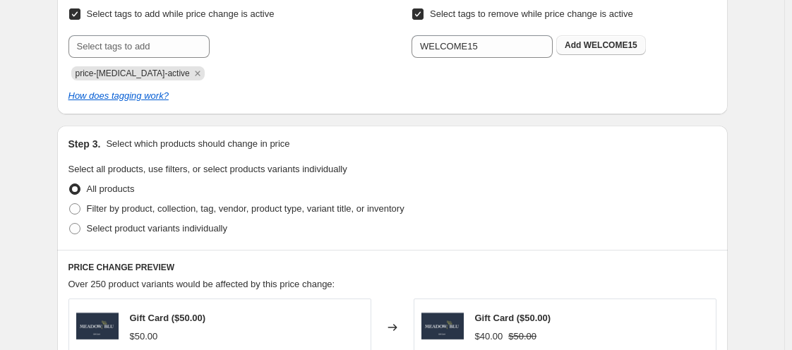
click at [585, 50] on span "Add WELCOME15" at bounding box center [601, 45] width 73 height 11
click at [171, 199] on label "Filter by product, collection, tag, vendor, product type, variant title, or inv…" at bounding box center [236, 209] width 336 height 20
click at [70, 203] on input "Filter by product, collection, tag, vendor, product type, variant title, or inv…" at bounding box center [69, 203] width 1 height 1
radio input "true"
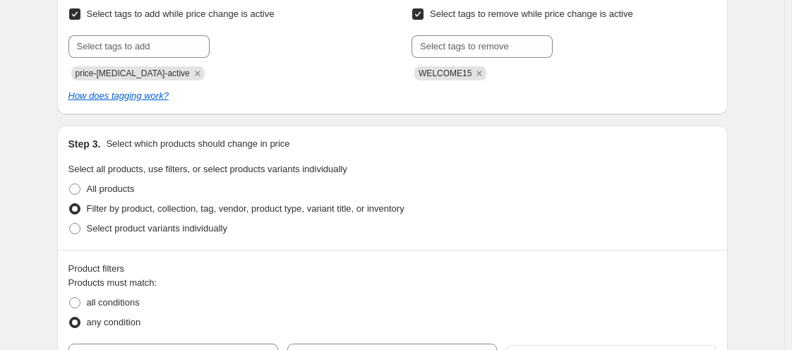
scroll to position [919, 0]
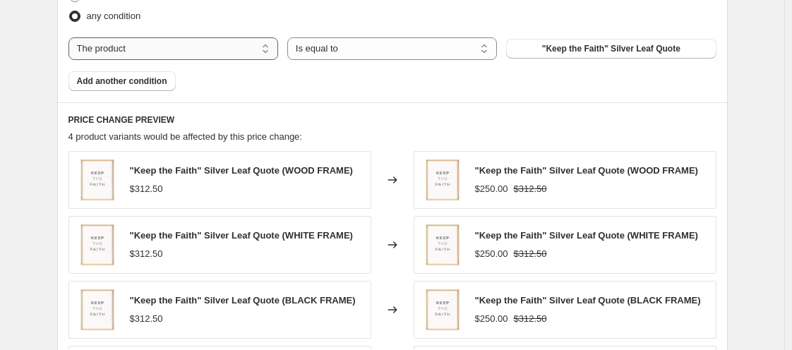
click at [191, 38] on select "The product The product's collection The product's tag The product's vendor The…" at bounding box center [173, 48] width 210 height 23
select select "vendor"
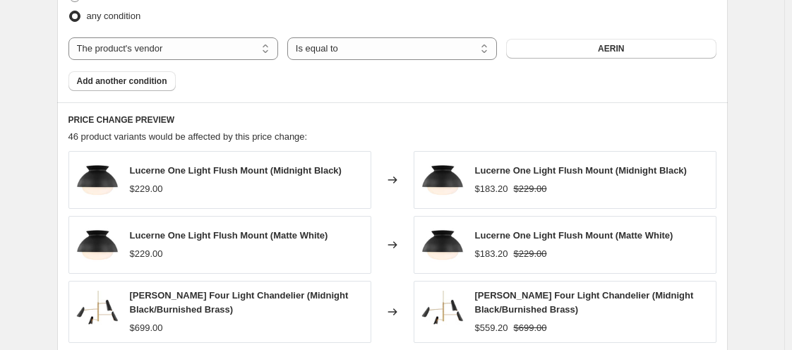
click at [544, 52] on button "AERIN" at bounding box center [611, 49] width 210 height 20
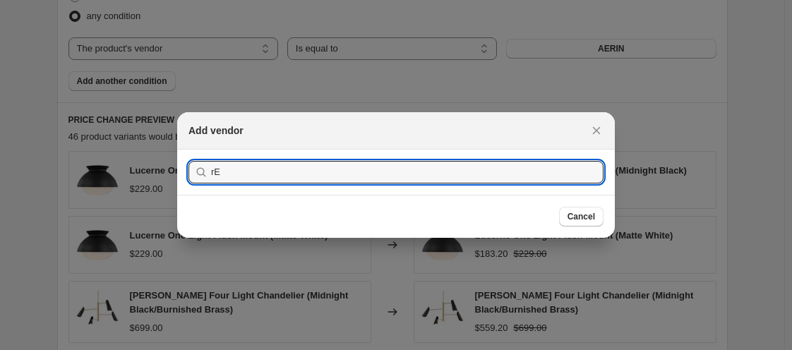
type input "r"
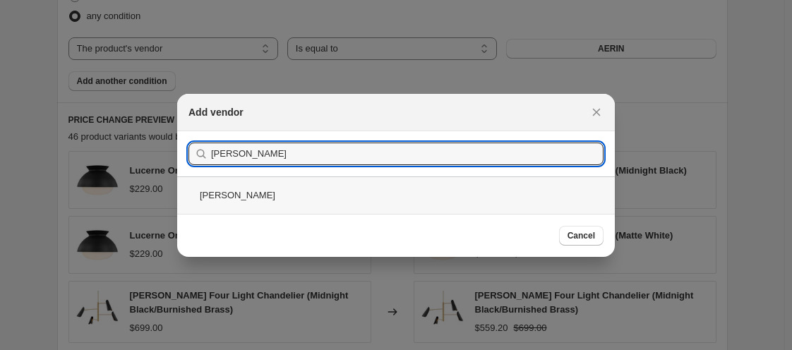
type input "Regina Andrew"
click at [411, 182] on div "Regina Andrew" at bounding box center [396, 194] width 438 height 37
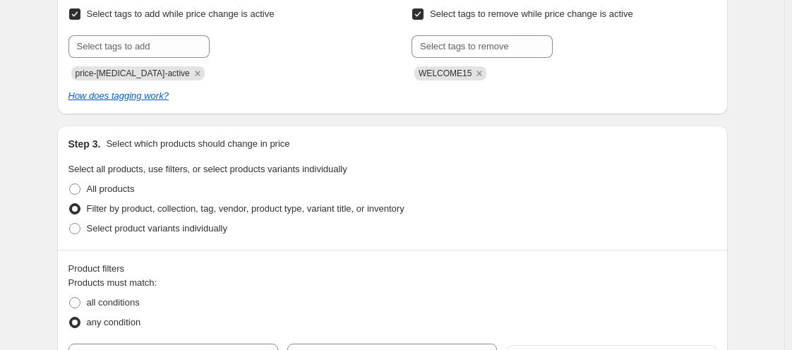
scroll to position [306, 0]
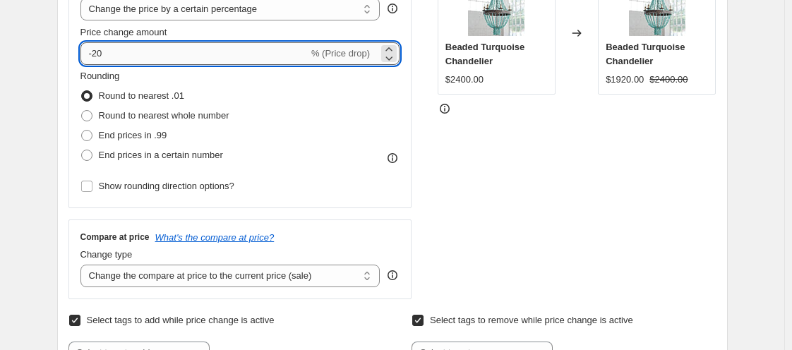
click at [101, 58] on input "-20" at bounding box center [194, 53] width 228 height 23
type input "-2"
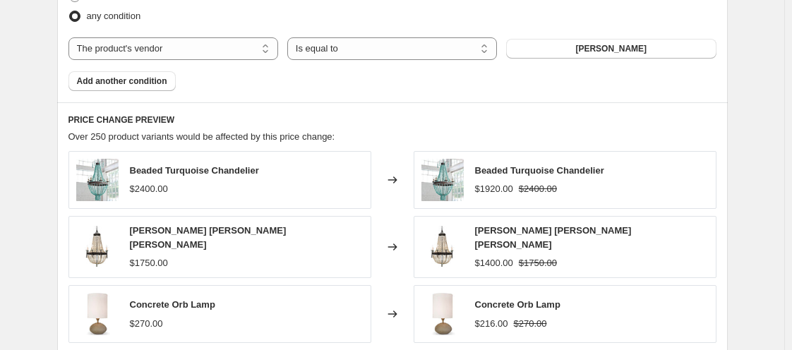
scroll to position [1226, 0]
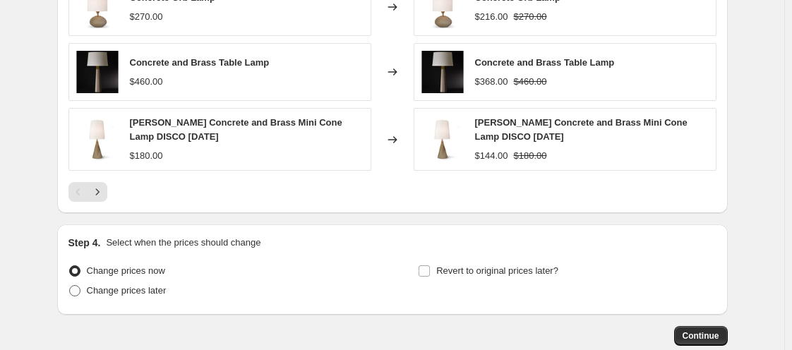
type input "-15"
click at [92, 285] on span "Change prices later" at bounding box center [127, 290] width 80 height 11
click at [70, 285] on input "Change prices later" at bounding box center [69, 285] width 1 height 1
radio input "true"
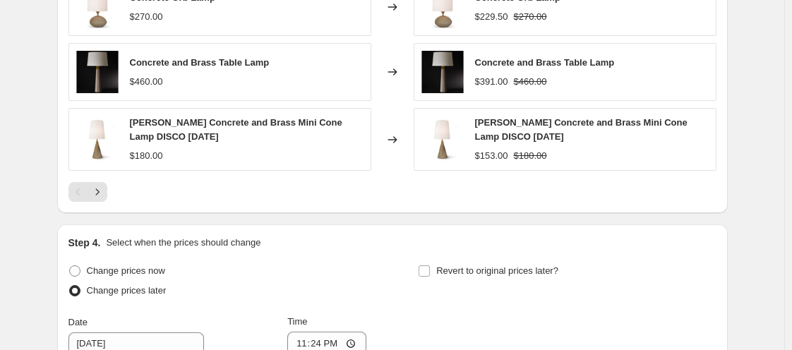
scroll to position [1533, 0]
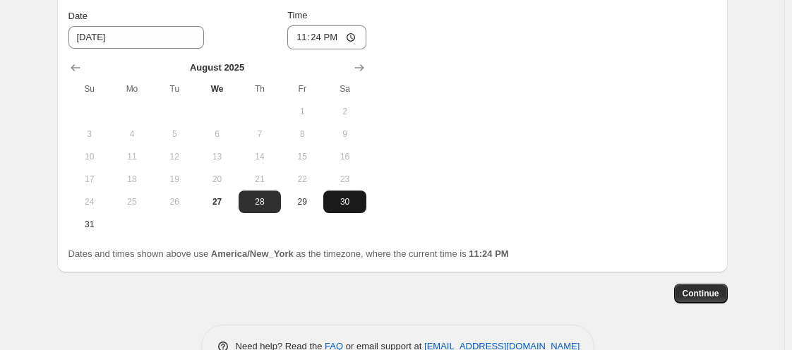
click at [335, 198] on span "30" at bounding box center [344, 201] width 31 height 11
type input "8/30/2025"
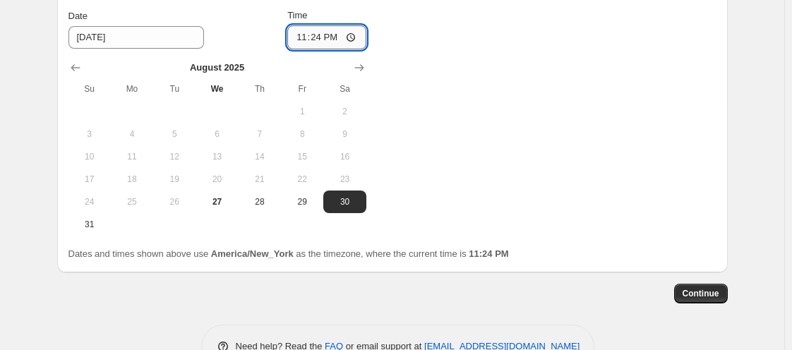
click at [299, 28] on input "23:24" at bounding box center [326, 37] width 79 height 24
type input "00:00"
click at [688, 284] on button "Continue" at bounding box center [701, 294] width 54 height 20
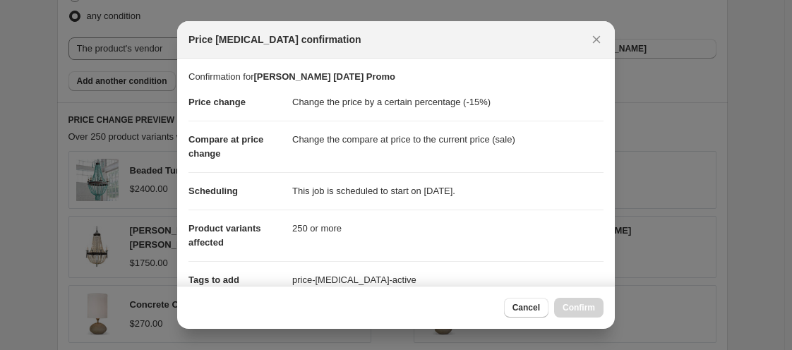
scroll to position [0, 0]
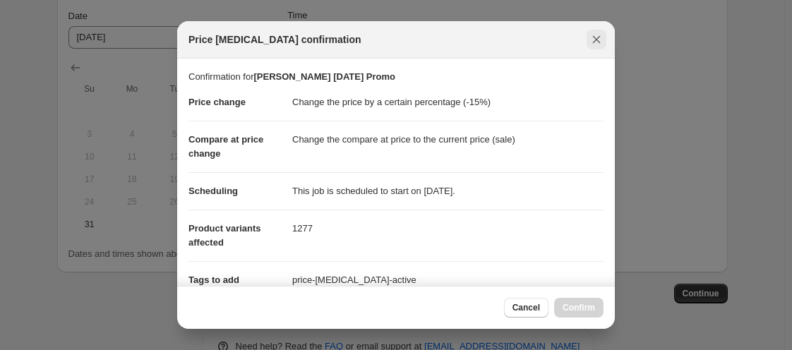
click at [589, 42] on icon "Close" at bounding box center [596, 39] width 14 height 14
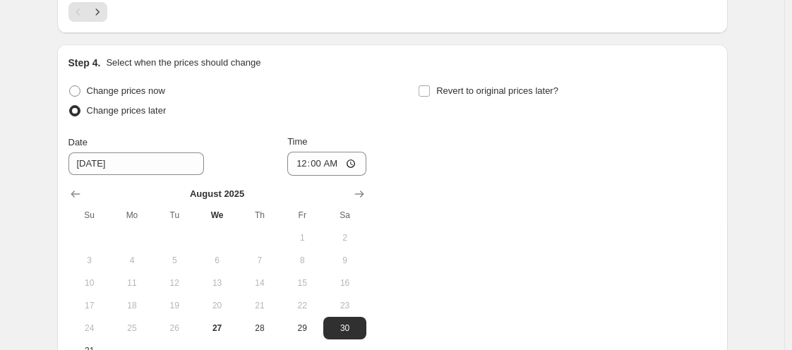
scroll to position [1391, 0]
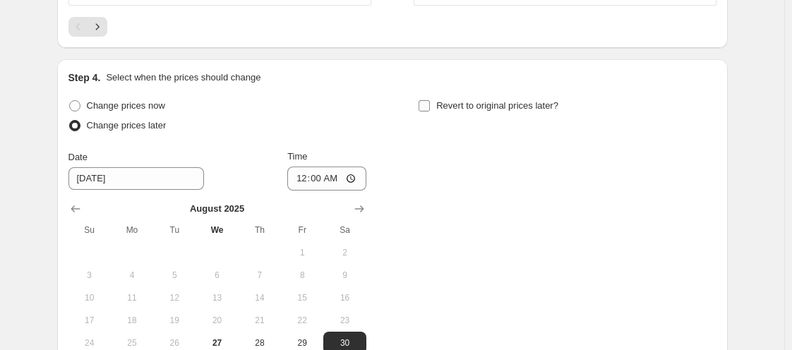
click at [426, 100] on input "Revert to original prices later?" at bounding box center [424, 105] width 11 height 11
checkbox input "true"
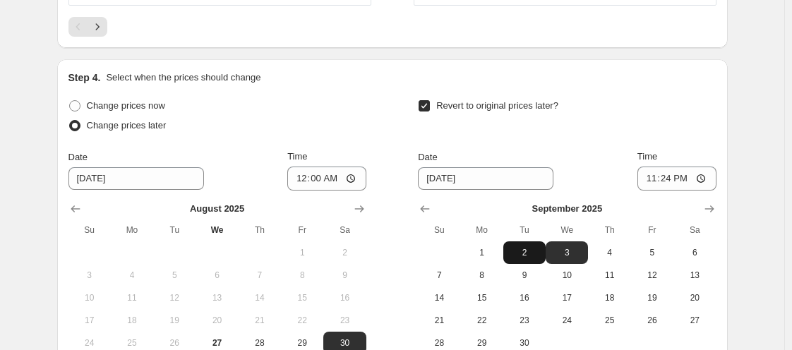
click at [538, 250] on span "2" at bounding box center [524, 252] width 31 height 11
type input "9/2/2025"
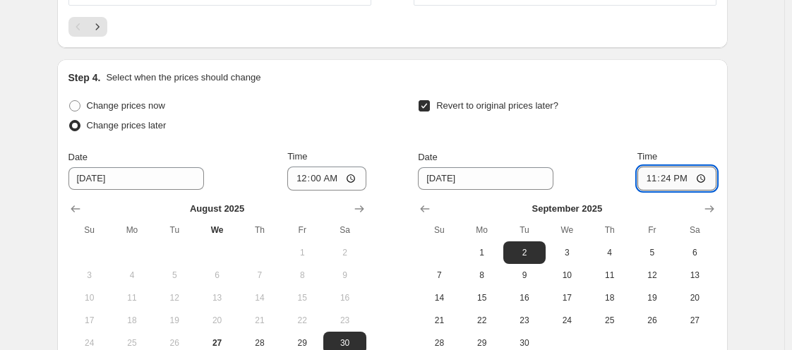
click at [646, 173] on input "23:24" at bounding box center [676, 179] width 79 height 24
type input "05:00"
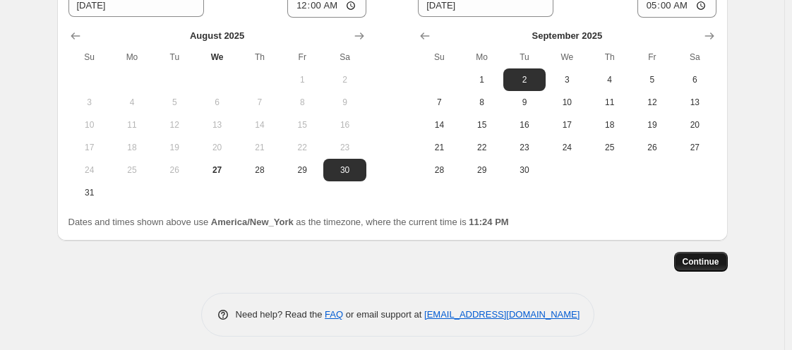
click at [698, 256] on span "Continue" at bounding box center [701, 261] width 37 height 11
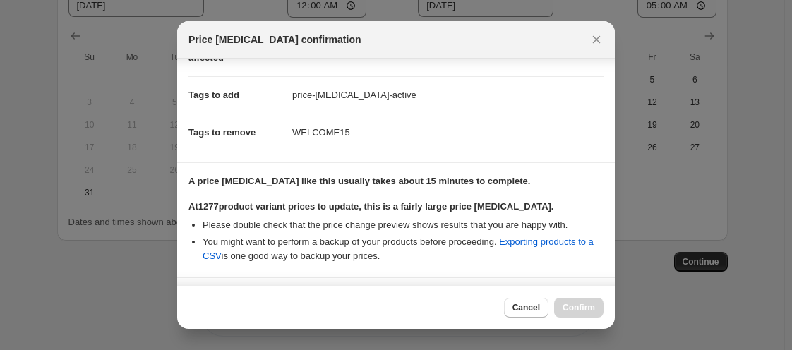
scroll to position [391, 0]
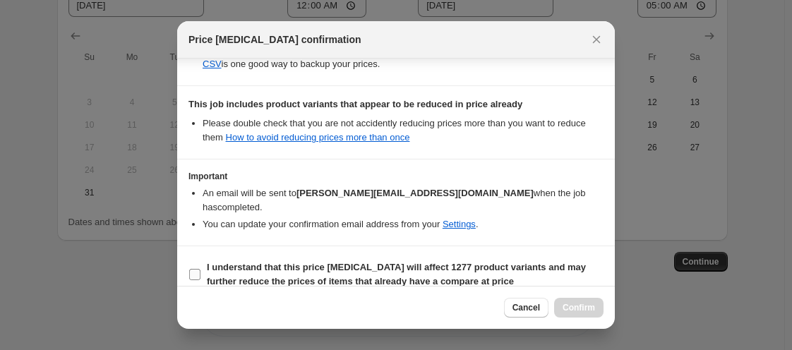
click at [193, 269] on input "I understand that this price change job will affect 1277 product variants and m…" at bounding box center [194, 274] width 11 height 11
checkbox input "true"
click at [580, 299] on button "Confirm" at bounding box center [578, 308] width 49 height 20
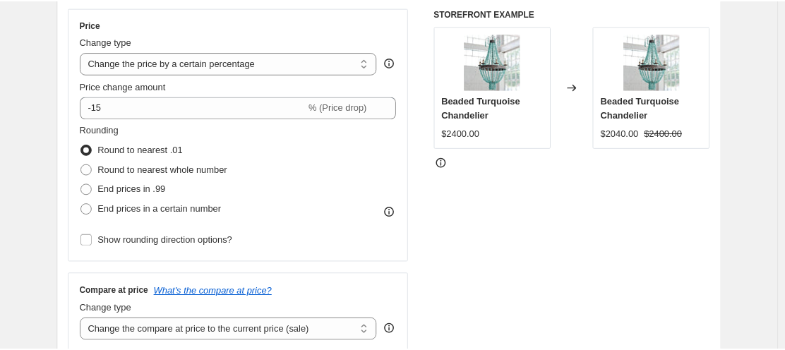
scroll to position [32, 0]
